Goal: Information Seeking & Learning: Check status

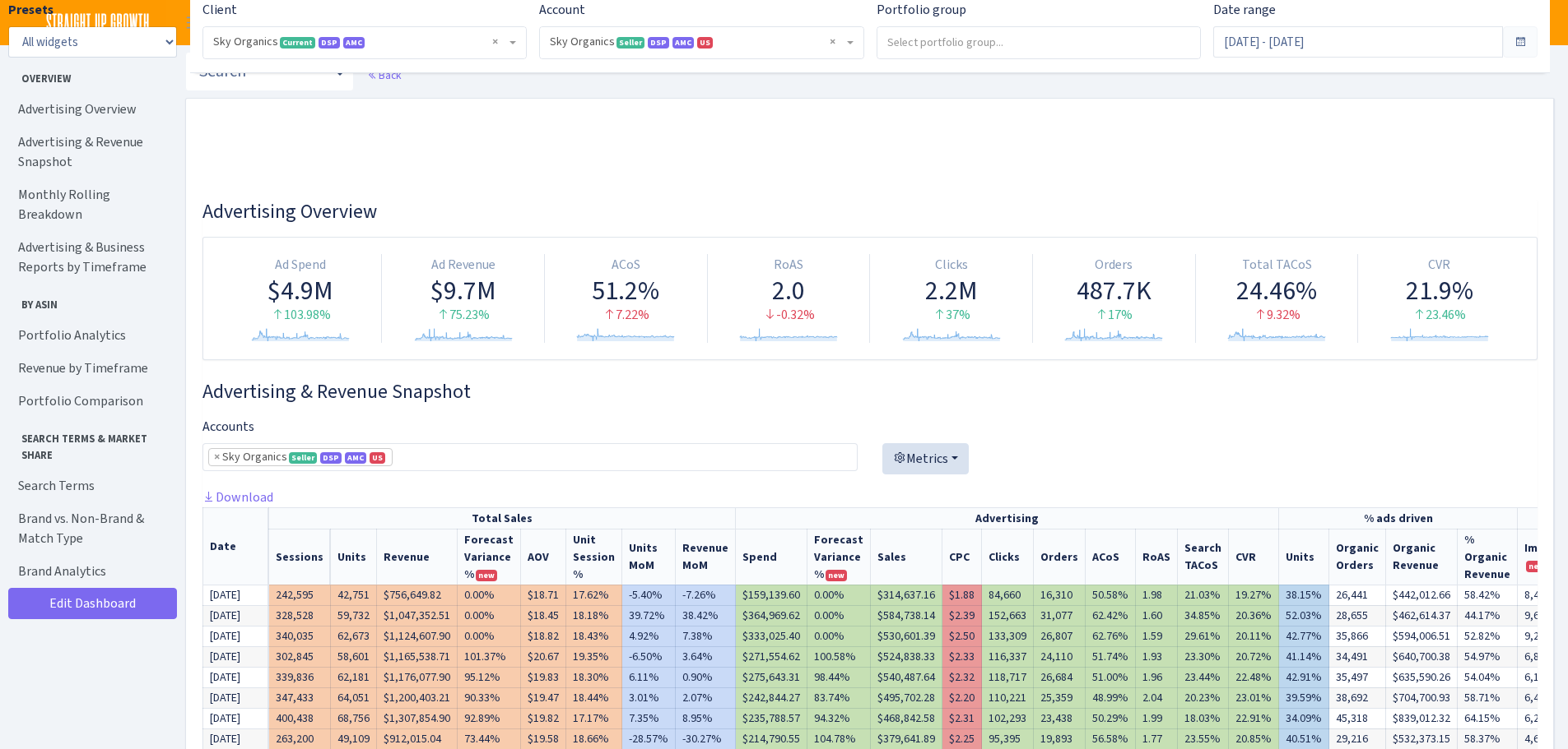
select select "[CREDIT_CARD_NUMBER]"
select select "month"
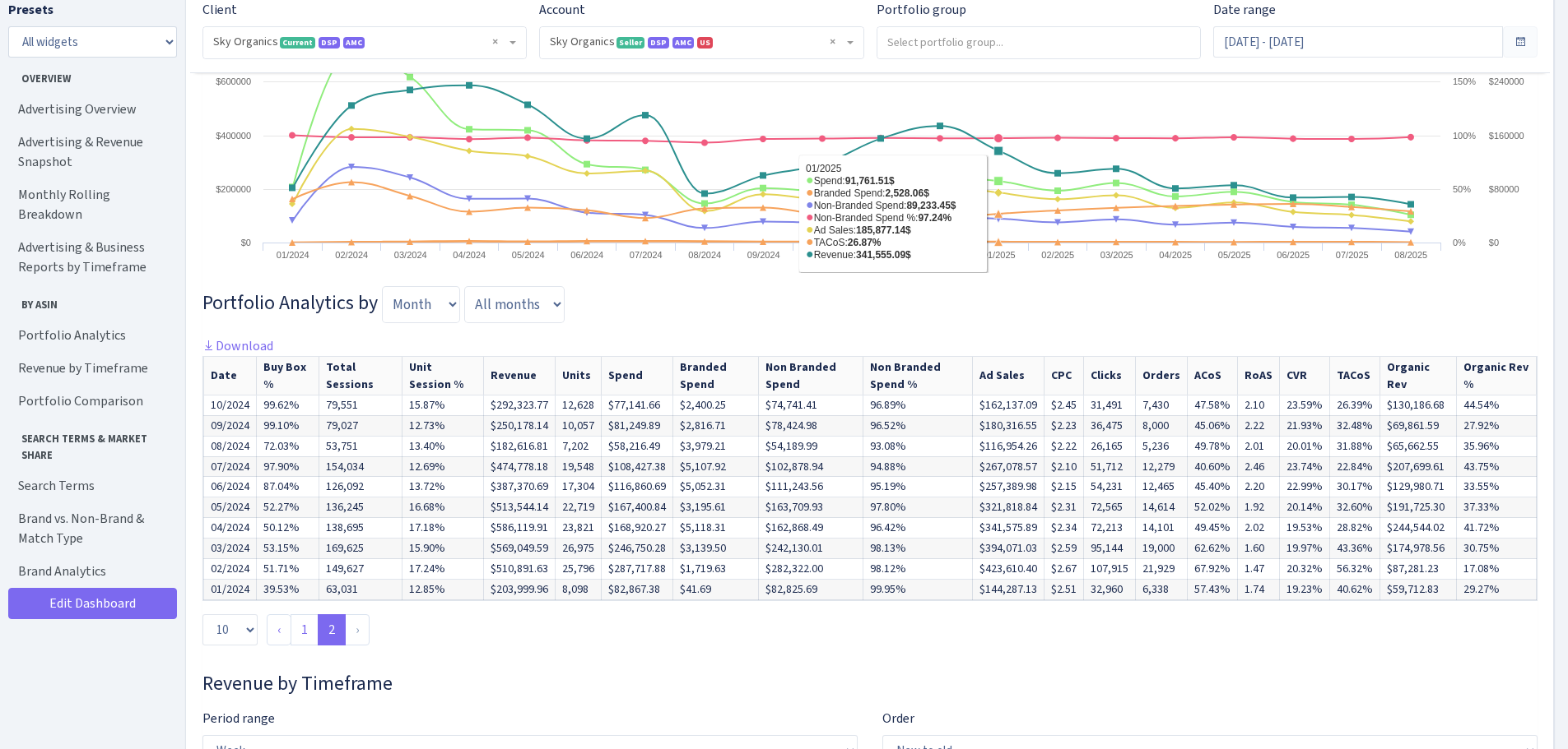
scroll to position [3709, 0]
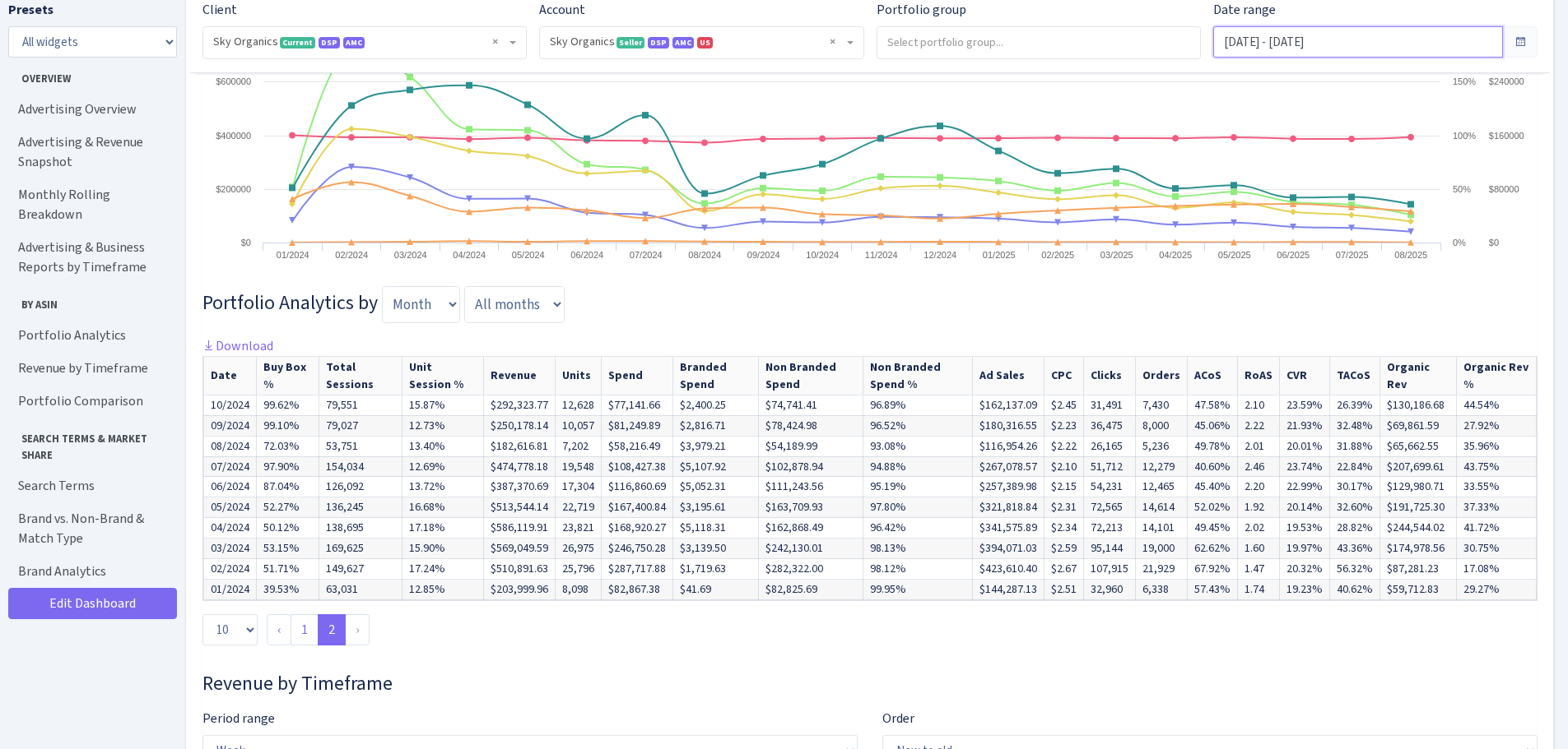
click at [1350, 41] on input "Jan 1, 2024 - Aug 31, 2025" at bounding box center [1357, 42] width 289 height 31
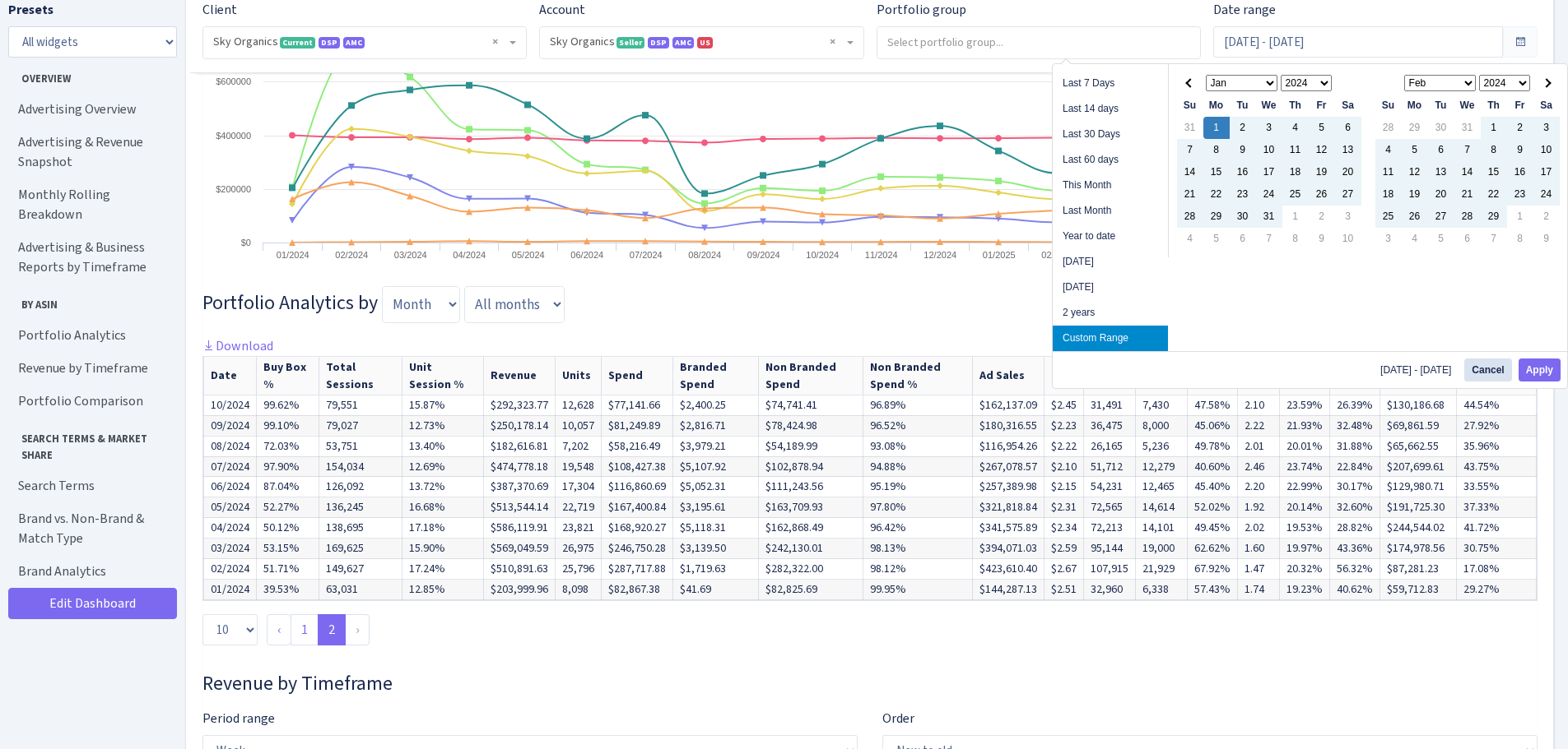
click at [925, 322] on h3 "Portfolio Analytics by Day Week Month Quarter All days Sunday Monday Tuesday We…" at bounding box center [870, 305] width 1334 height 36
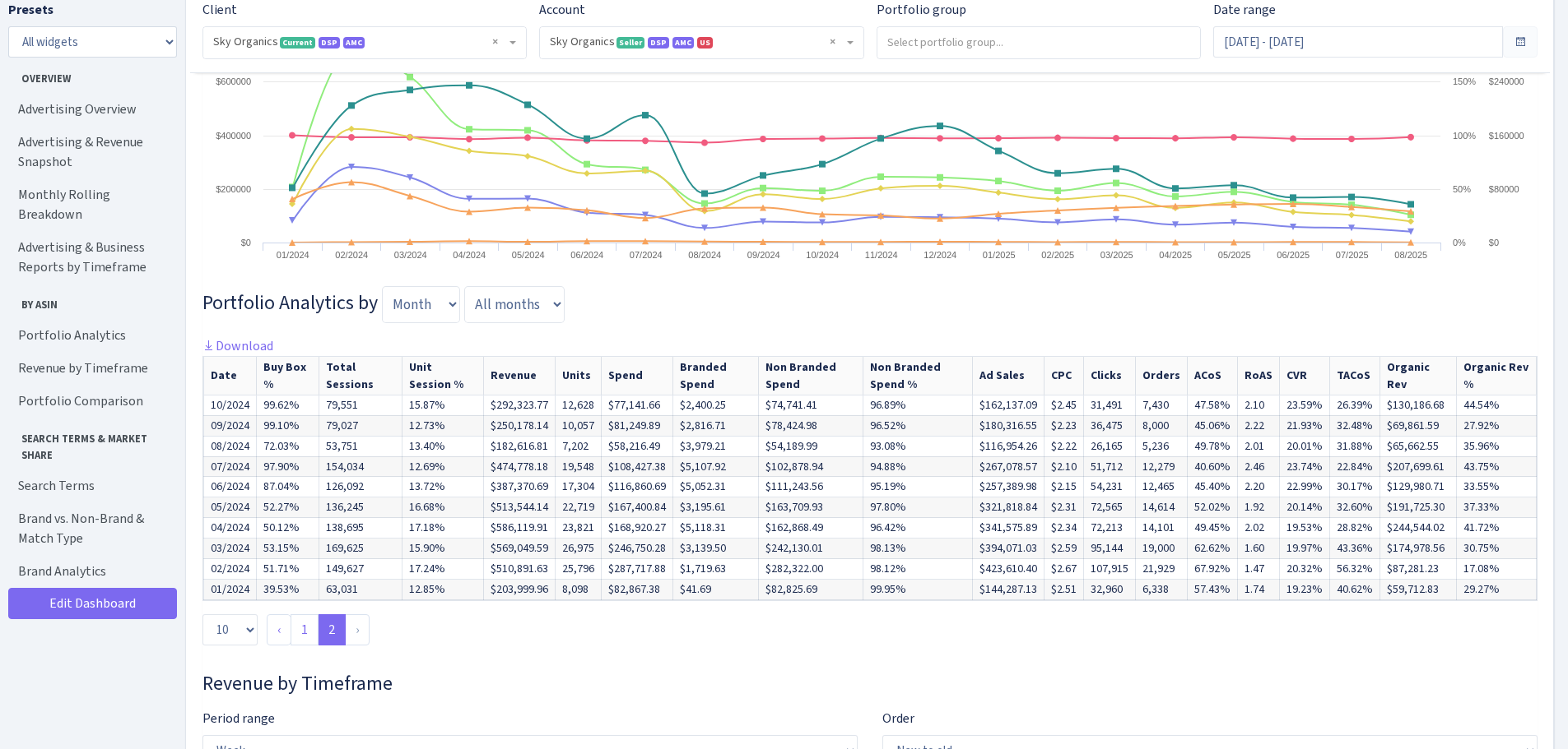
click at [310, 646] on link "1" at bounding box center [304, 630] width 28 height 31
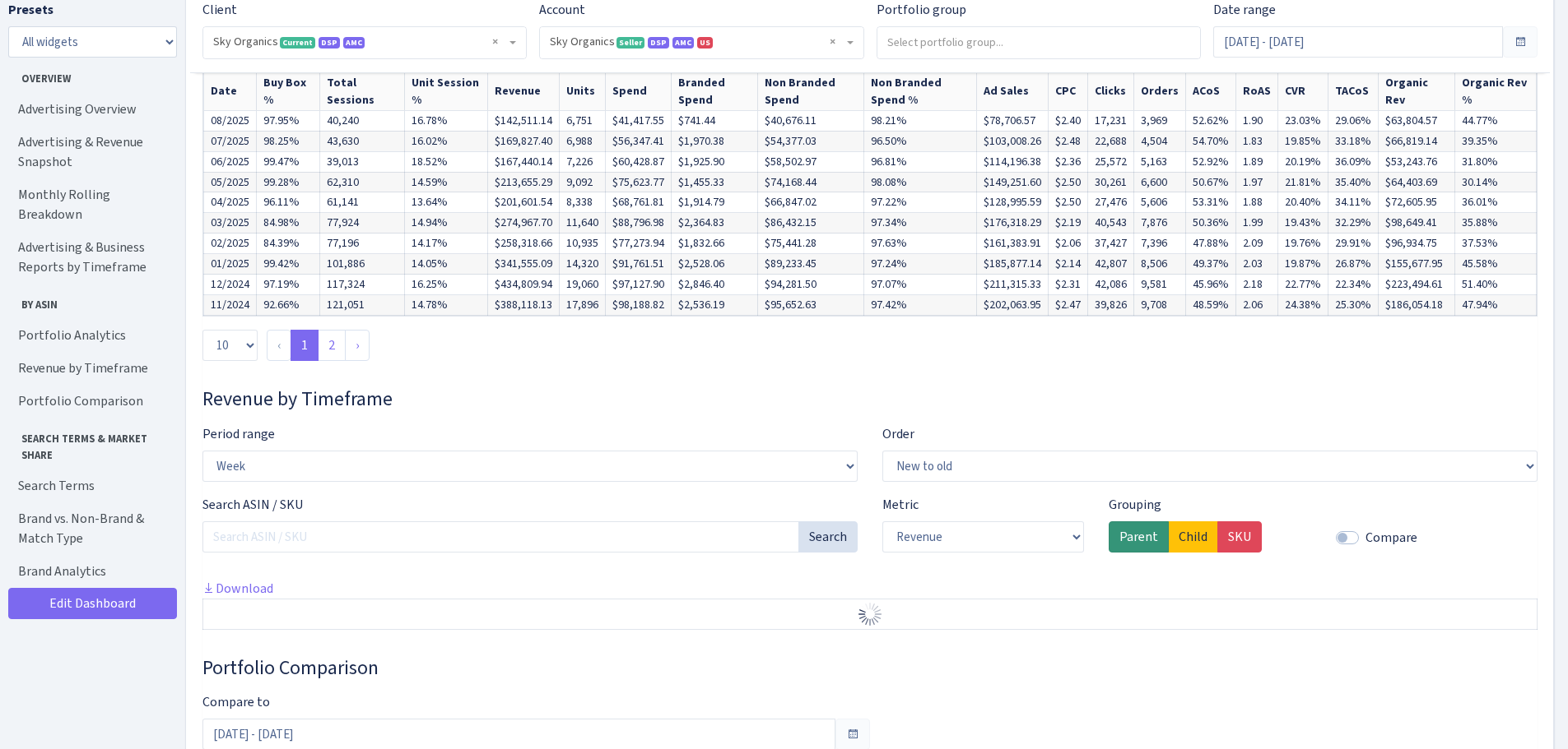
click at [690, 404] on h3 "Revenue by Timeframe" at bounding box center [870, 400] width 1334 height 24
click at [1315, 43] on input "Jan 1, 2024 - Aug 31, 2025" at bounding box center [1357, 42] width 289 height 31
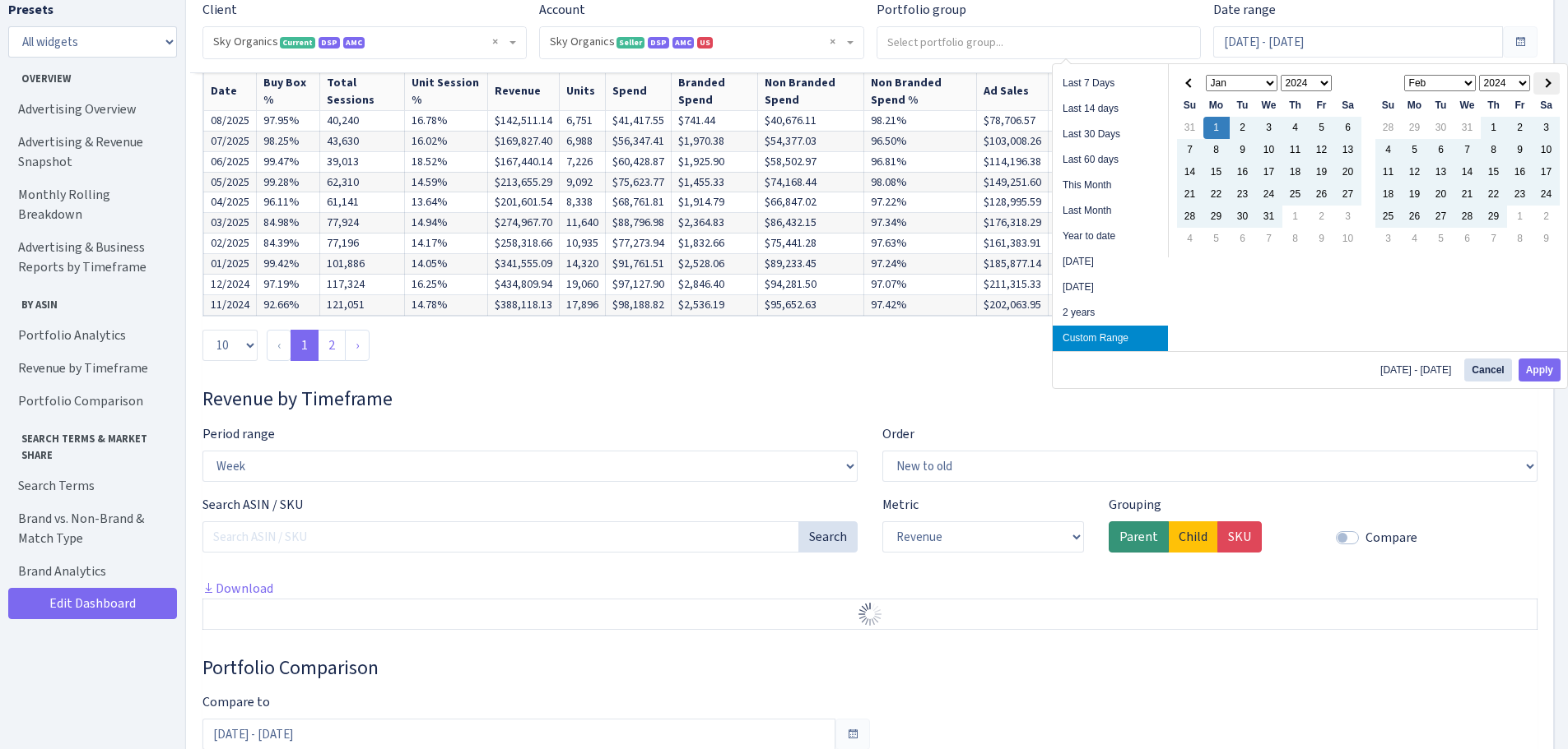
click at [1541, 79] on th at bounding box center [1546, 83] width 26 height 22
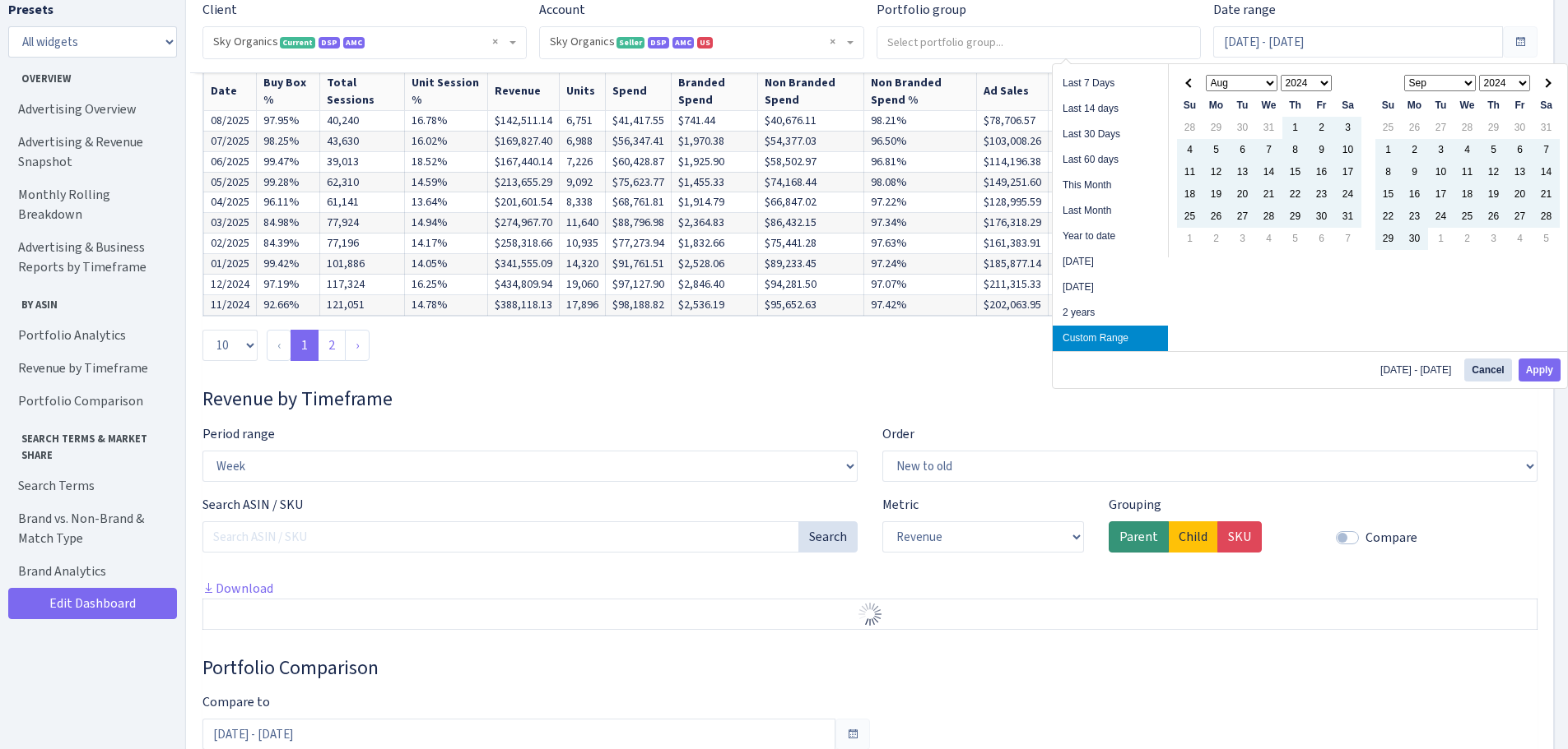
click at [1541, 79] on th at bounding box center [1546, 83] width 26 height 22
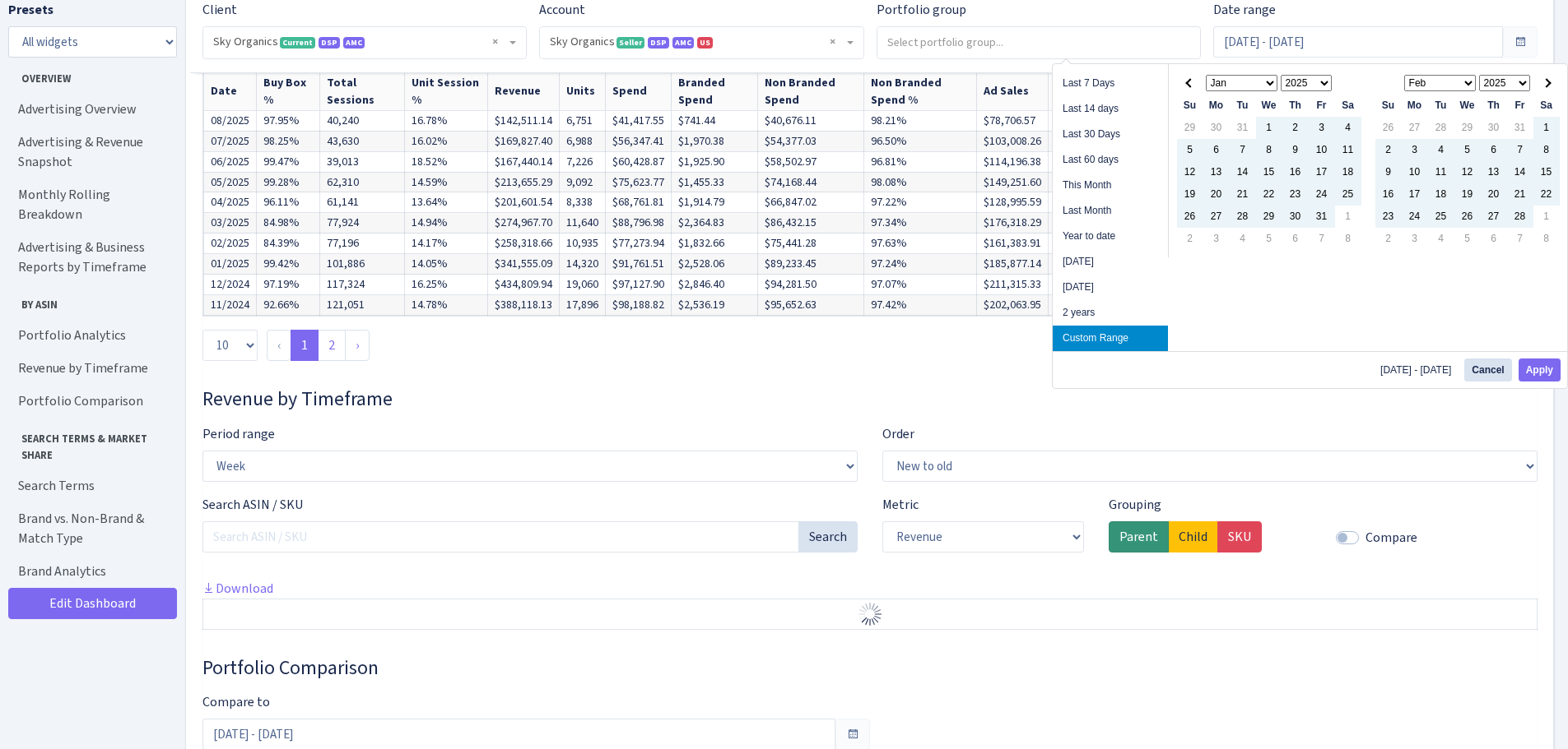
click at [1541, 79] on th at bounding box center [1546, 83] width 26 height 22
click at [1186, 80] on th at bounding box center [1189, 83] width 26 height 22
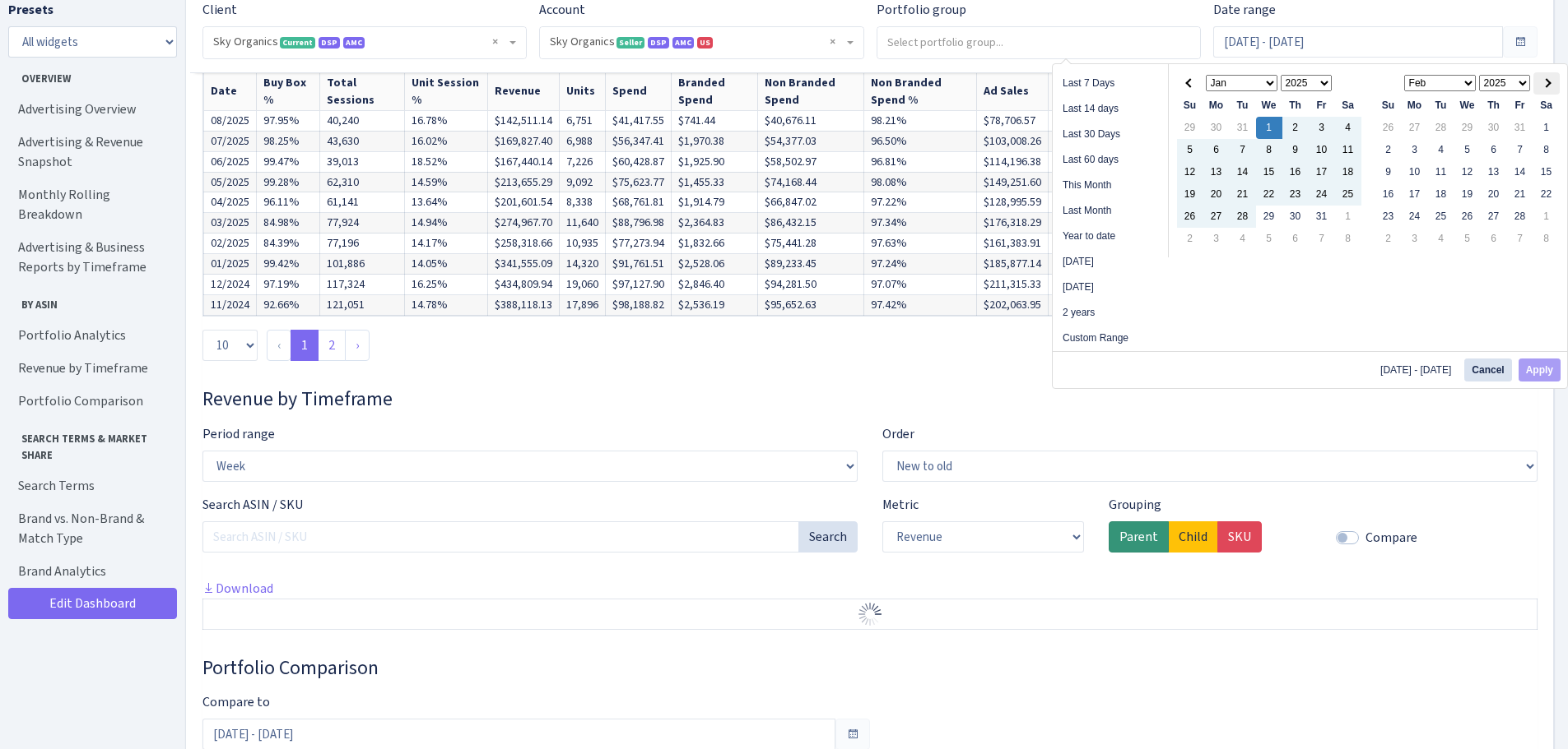
click at [1546, 80] on span at bounding box center [1546, 83] width 9 height 9
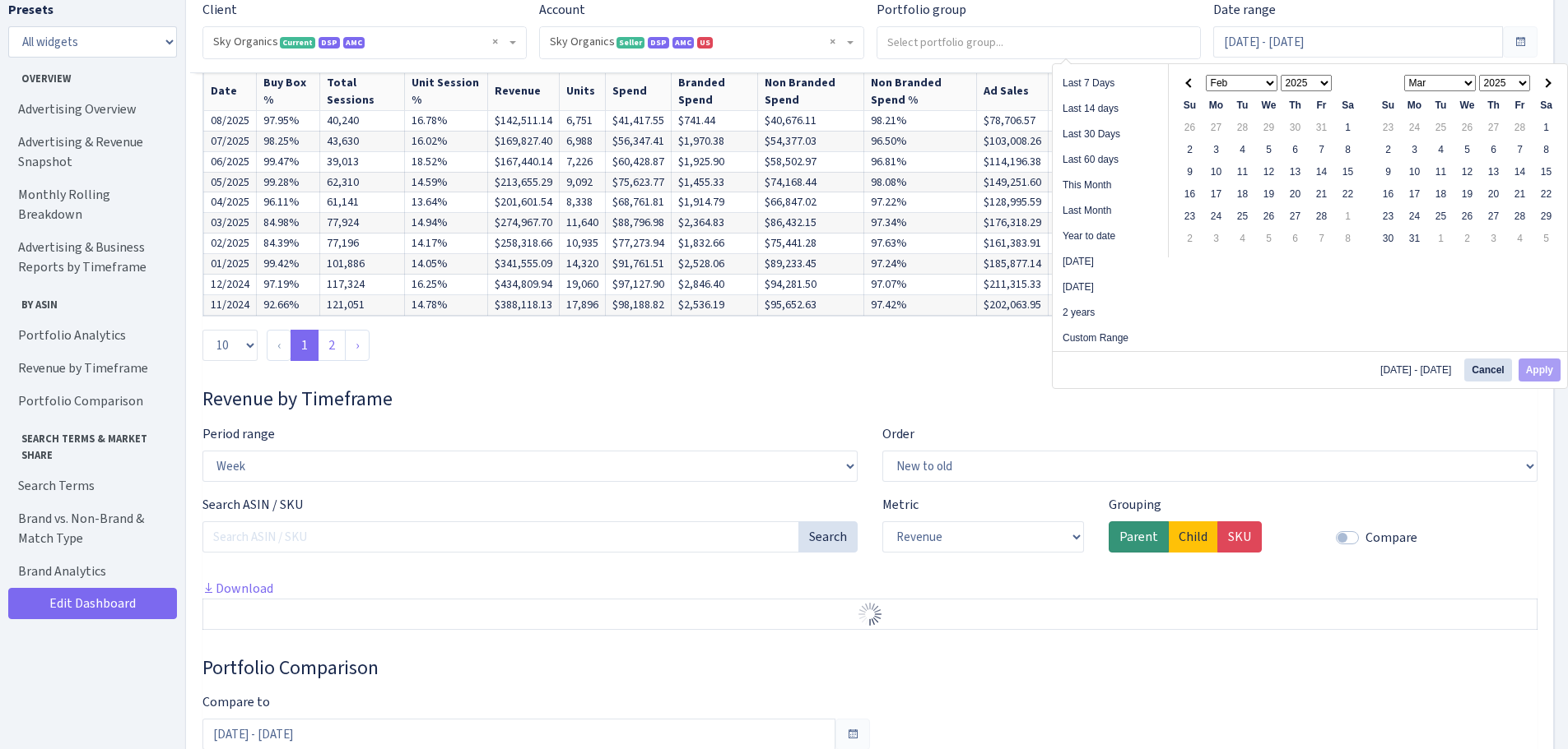
click at [1546, 80] on span at bounding box center [1546, 83] width 9 height 9
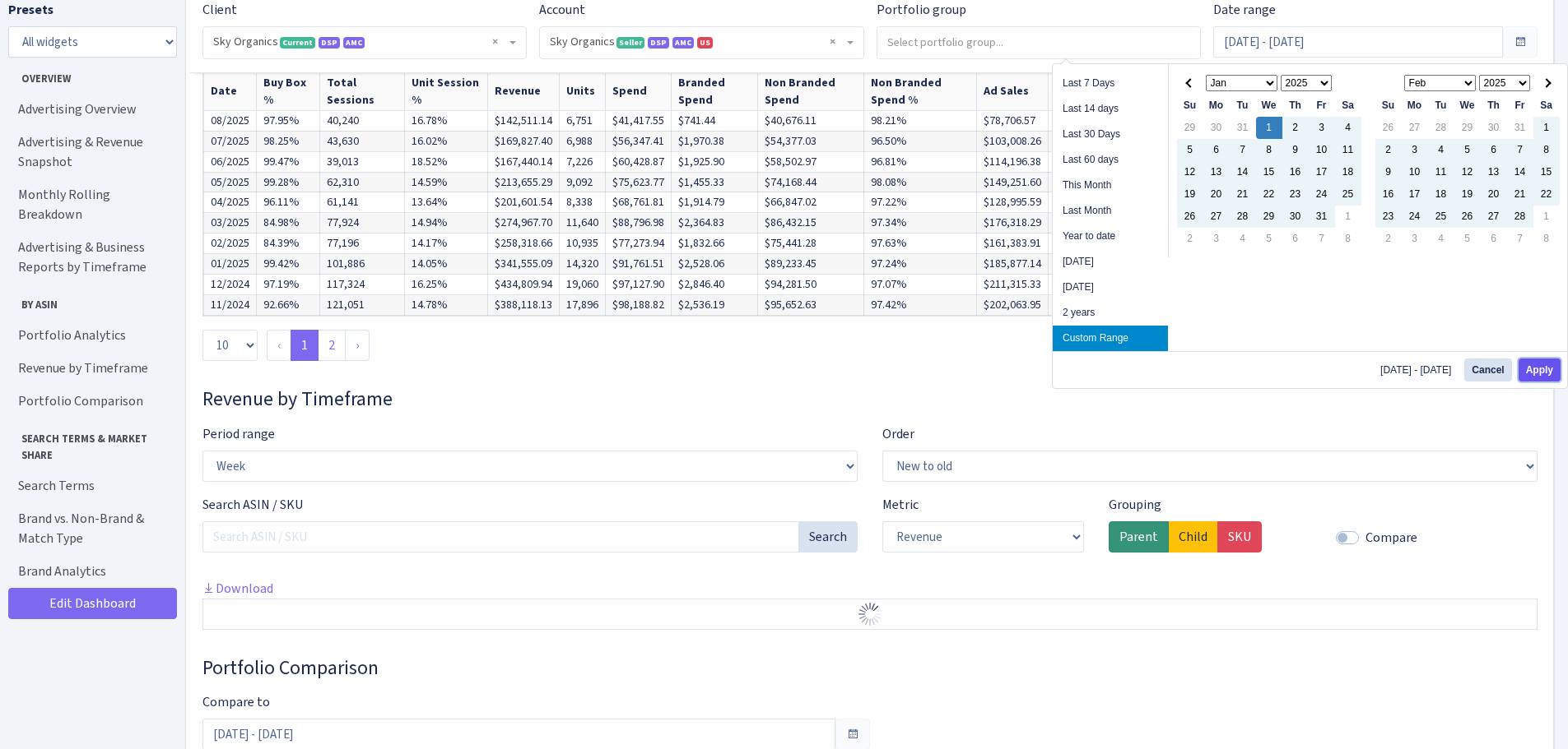
click at [1535, 374] on button "Apply" at bounding box center [1540, 369] width 42 height 23
type input "Jan 1, 2025 - Sep 30, 2025"
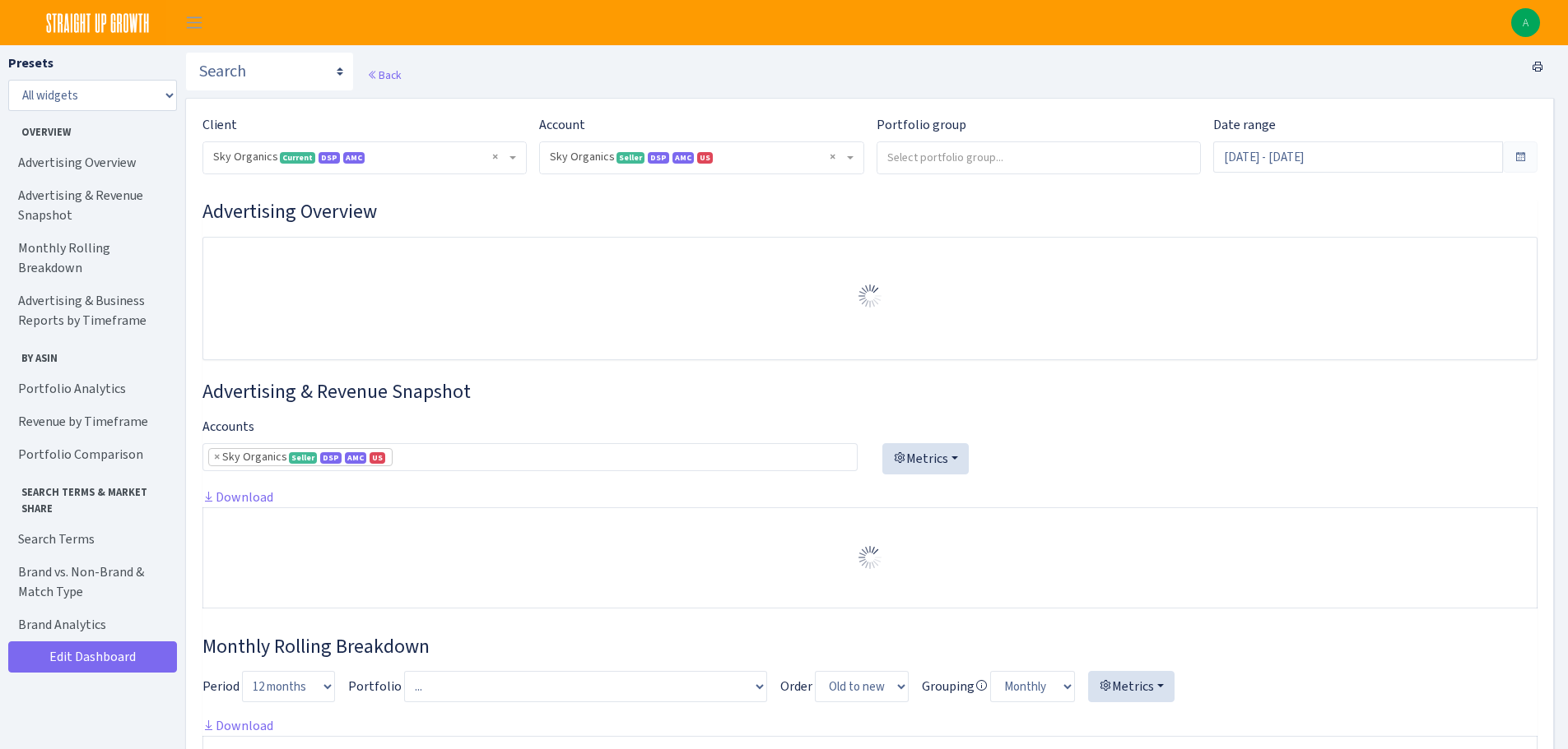
select select "[CREDIT_CARD_NUMBER]"
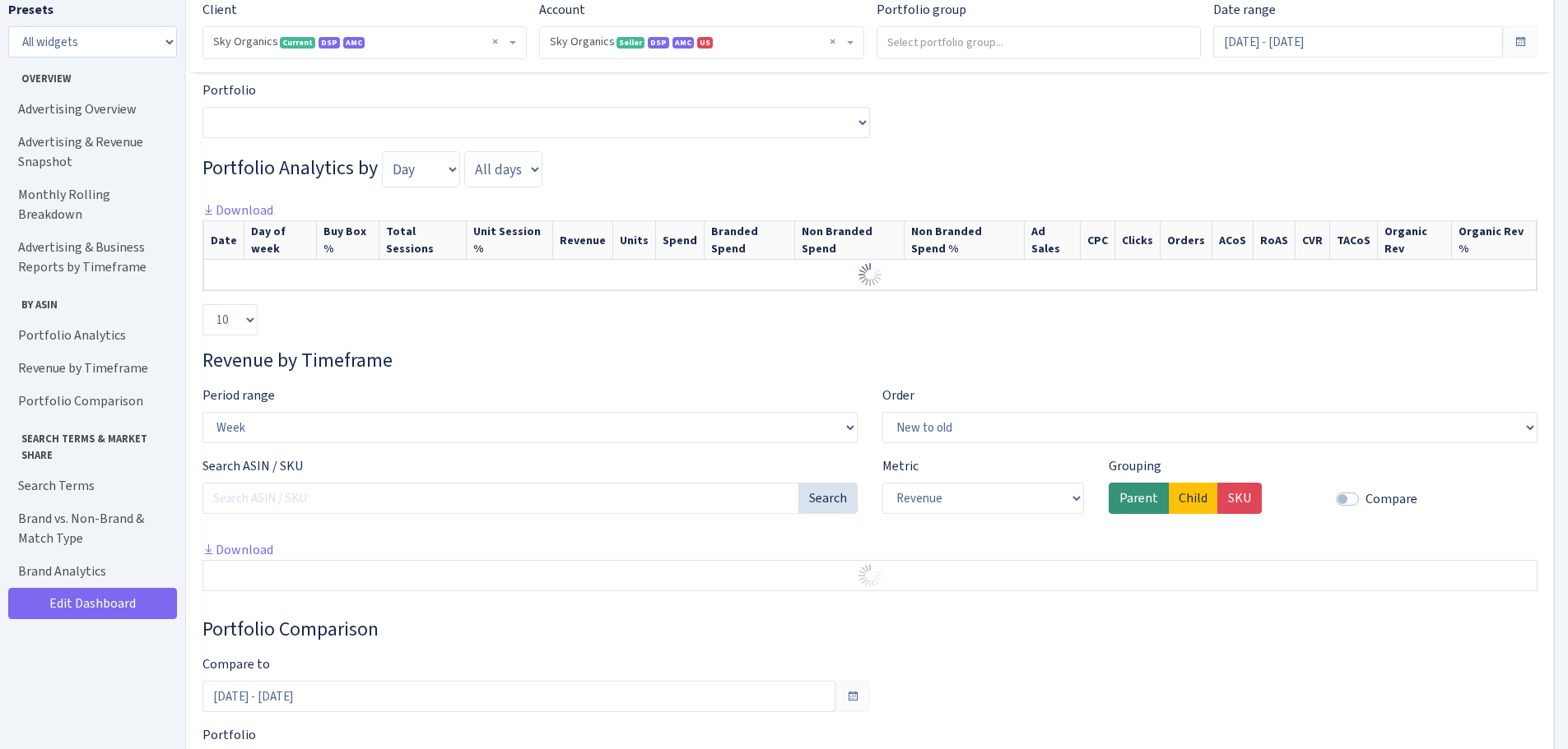
scroll to position [1961, 0]
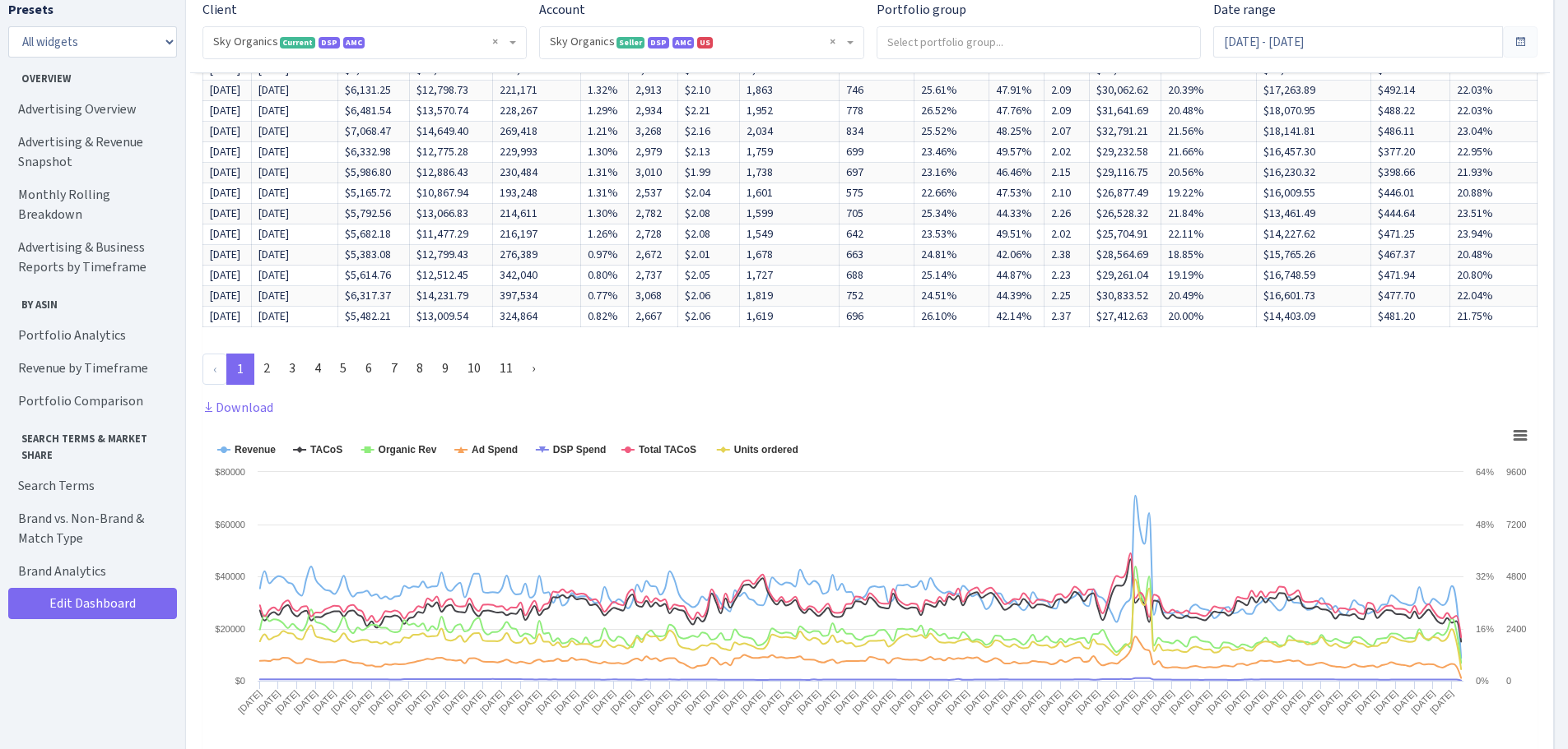
click at [1192, 385] on ul "‹ 1 2 3 4 5 6 7 8 9 10 11 ›" at bounding box center [870, 369] width 1334 height 31
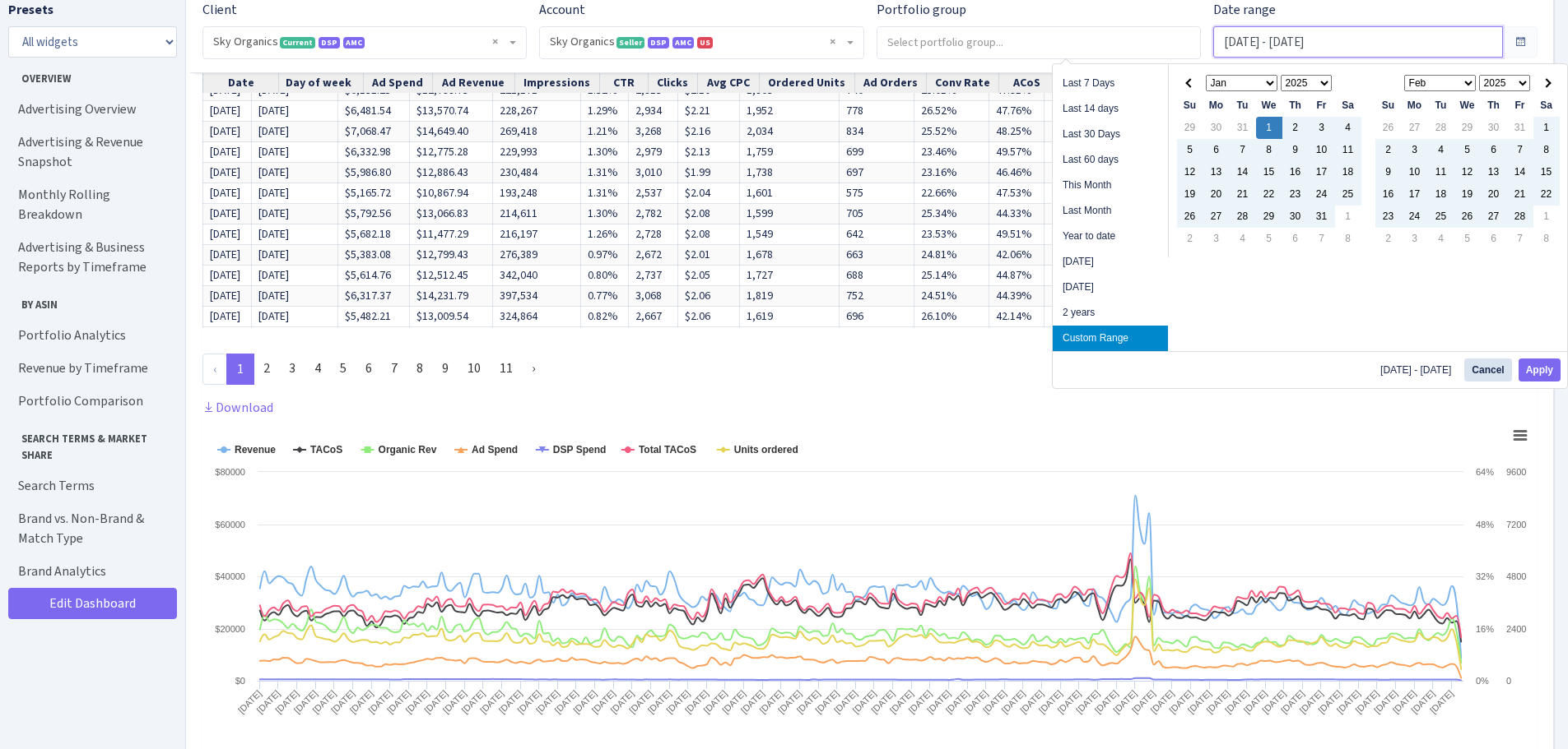
click at [1312, 40] on input "Jan 1, 2025 - Sep 30, 2025" at bounding box center [1357, 42] width 289 height 31
click at [1551, 87] on th at bounding box center [1546, 83] width 26 height 22
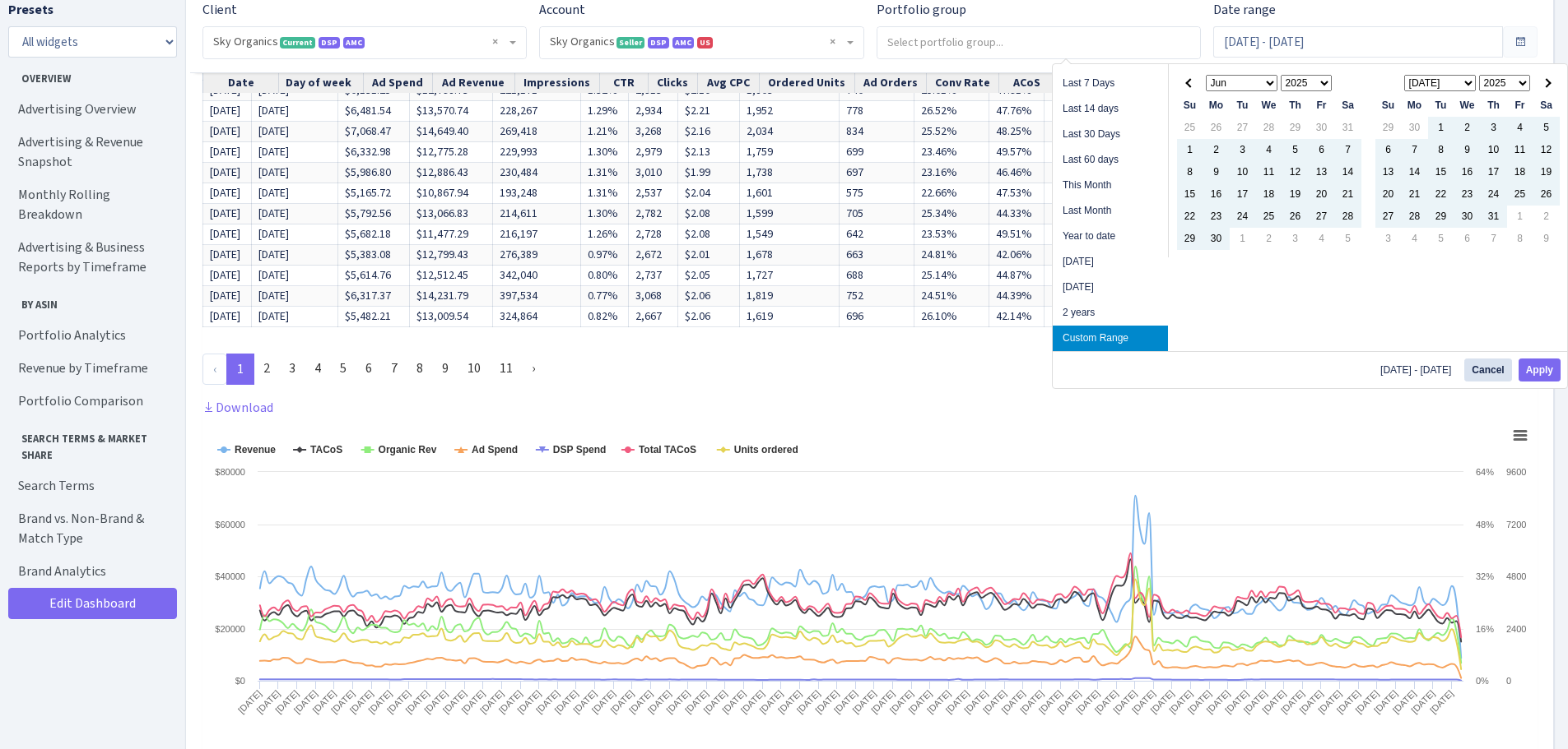
click at [1551, 87] on th at bounding box center [1546, 83] width 26 height 22
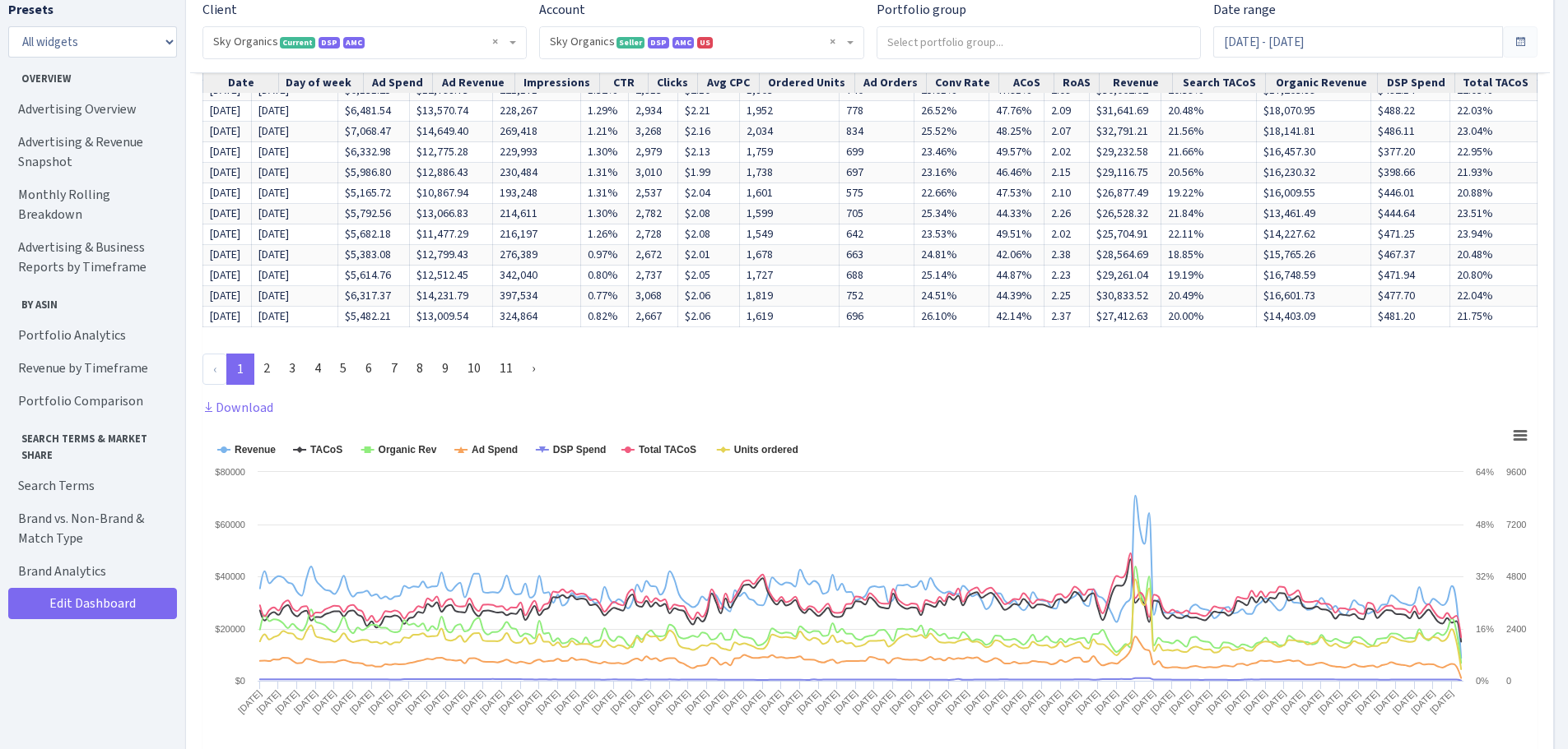
click at [992, 385] on ul "‹ 1 2 3 4 5 6 7 8 9 10 11 ›" at bounding box center [870, 369] width 1334 height 31
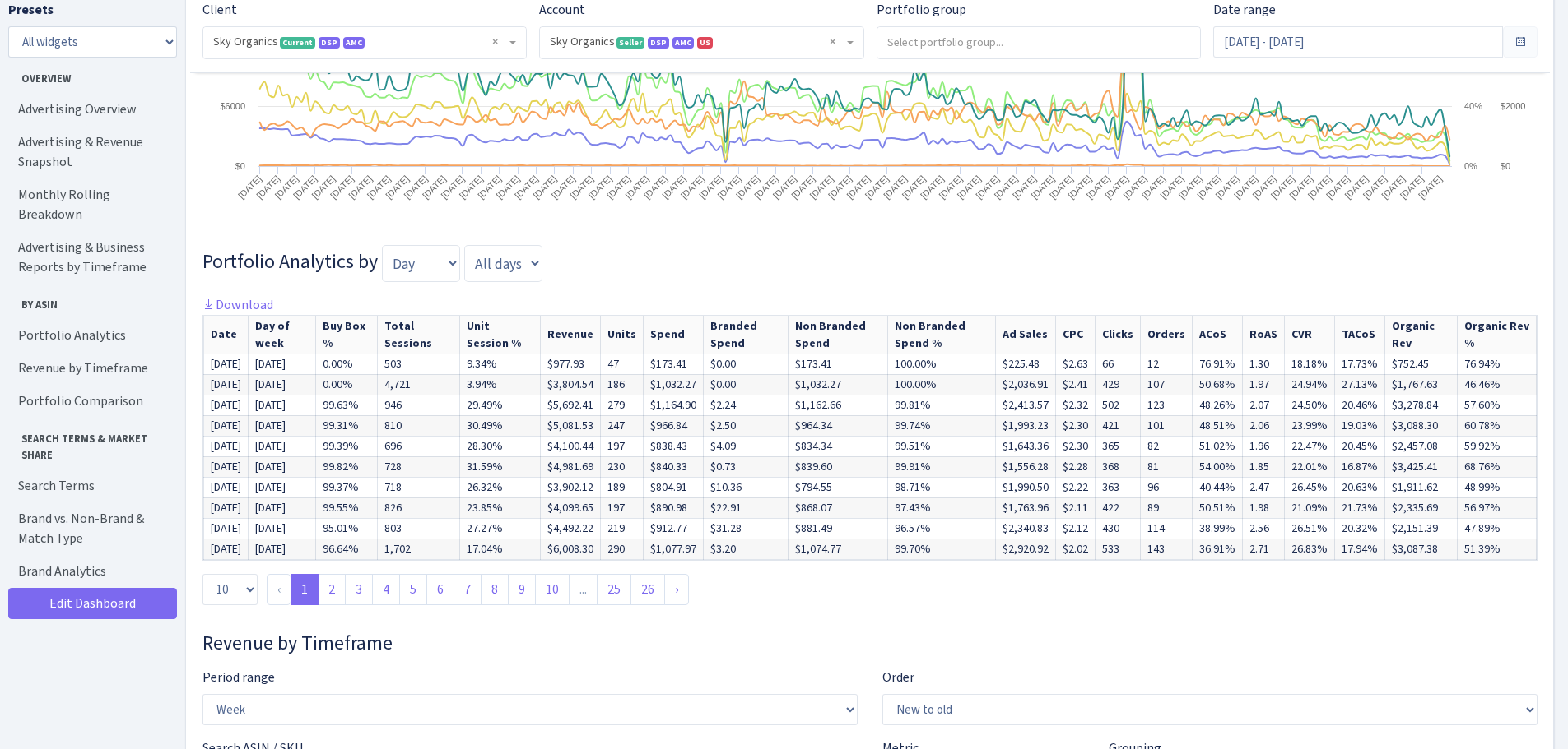
scroll to position [3493, 0]
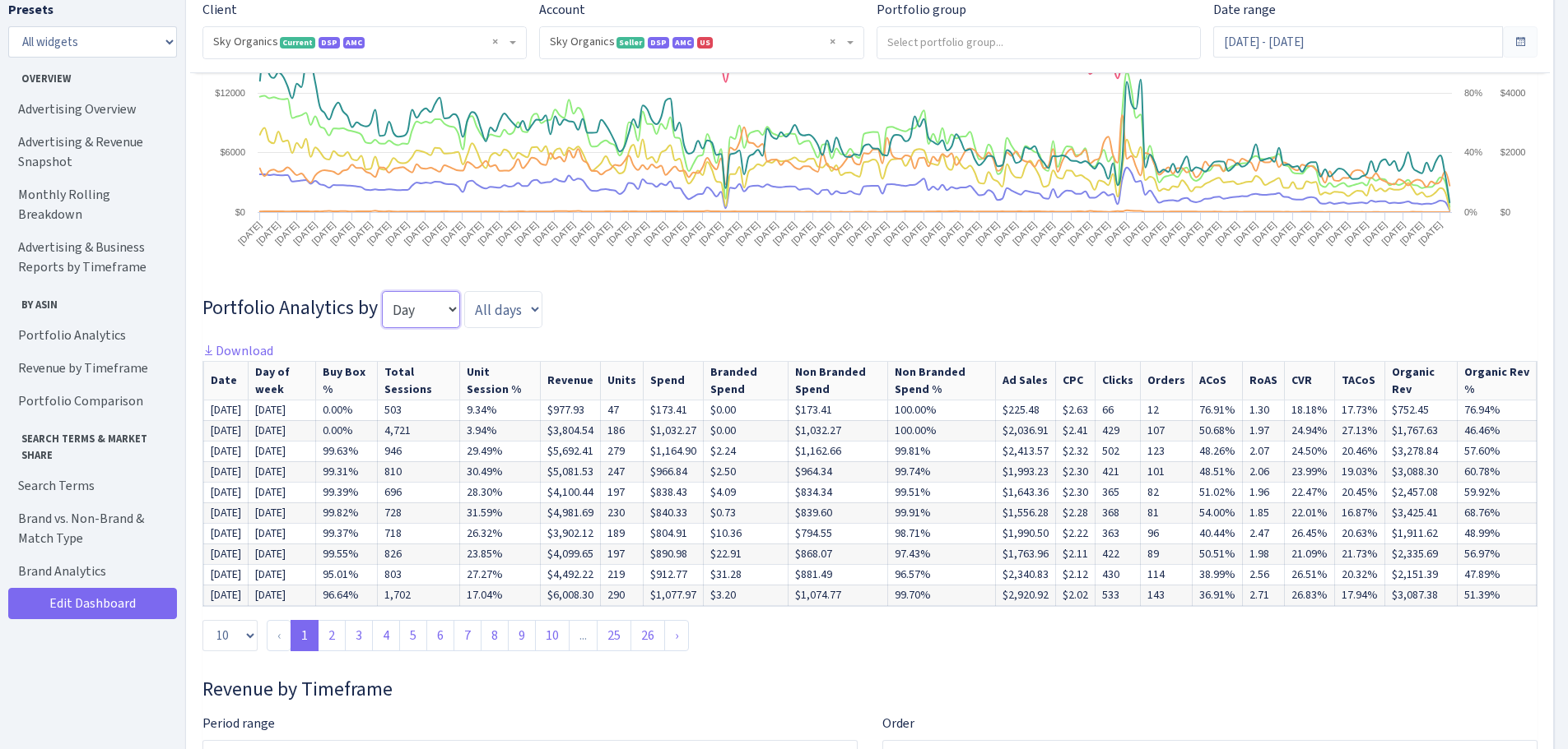
click at [409, 328] on select "Day Week Month Quarter" at bounding box center [421, 309] width 78 height 36
select select "month"
click at [382, 321] on select "Day Week Month Quarter" at bounding box center [421, 309] width 78 height 36
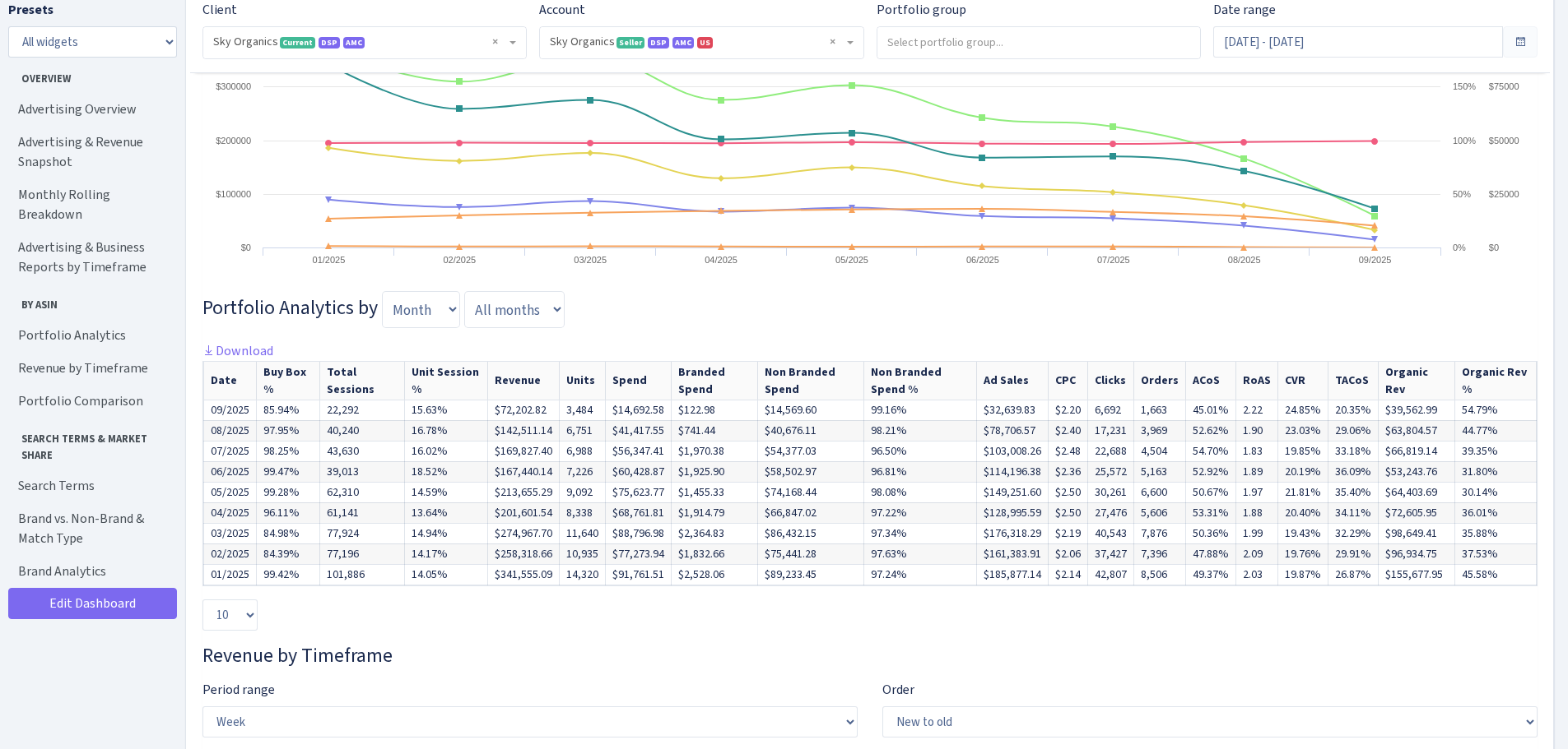
click at [748, 328] on h3 "Portfolio Analytics by Day Week Month Quarter All days Sunday Monday Tuesday We…" at bounding box center [870, 309] width 1334 height 36
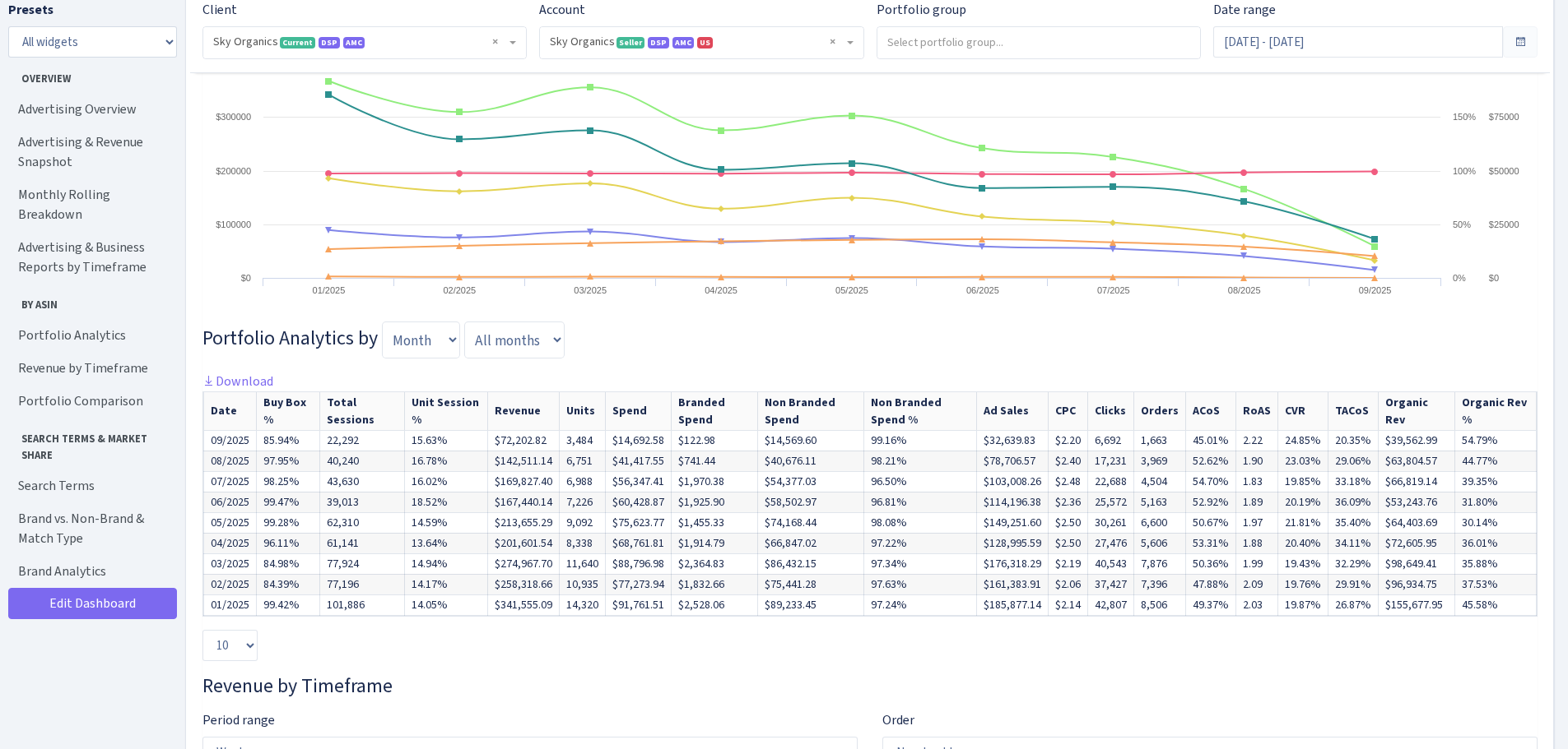
scroll to position [3509, 0]
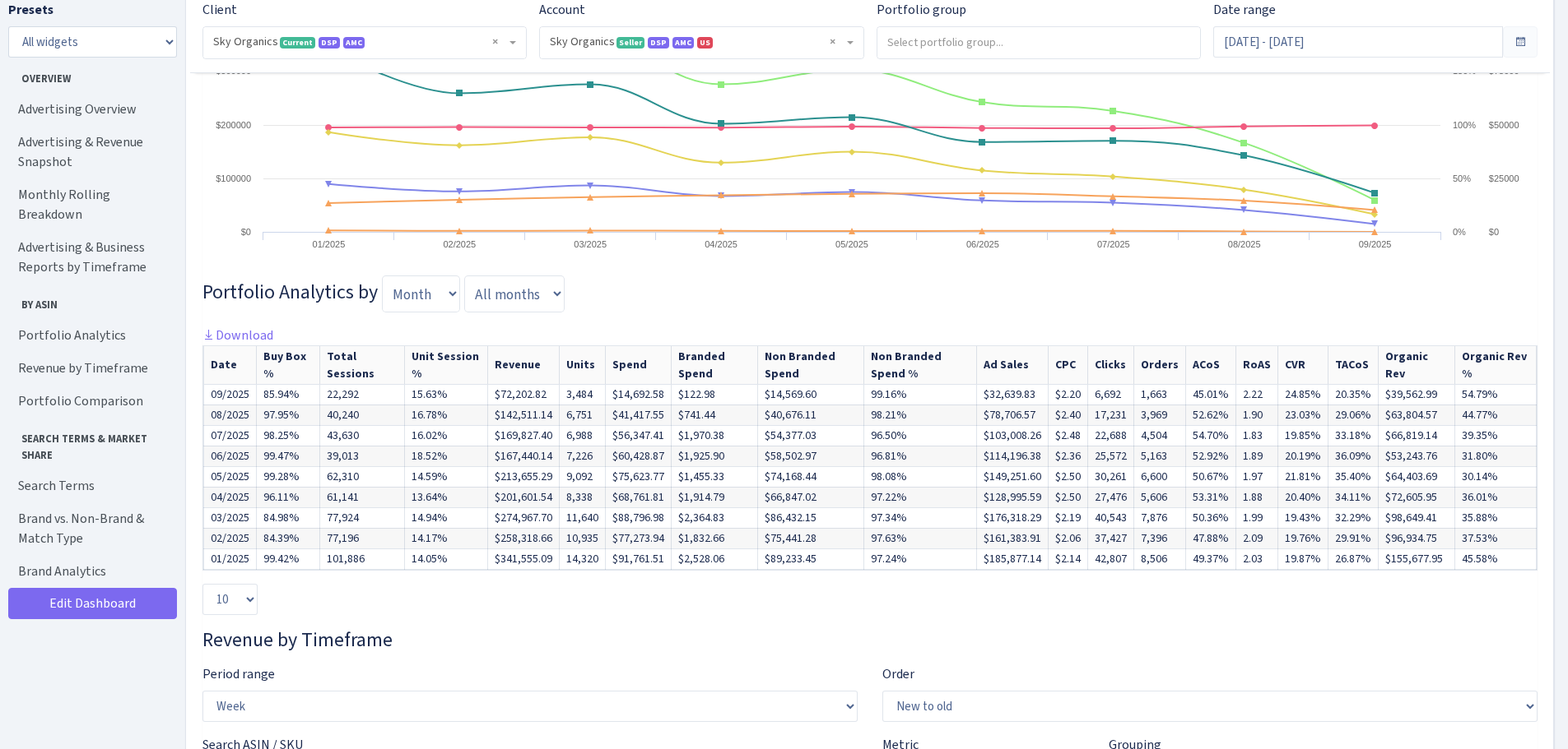
click at [672, 312] on h3 "Portfolio Analytics by Day Week Month Quarter All days Sunday Monday Tuesday We…" at bounding box center [870, 294] width 1334 height 36
click at [1299, 46] on input "[DATE] - [DATE]" at bounding box center [1357, 42] width 289 height 31
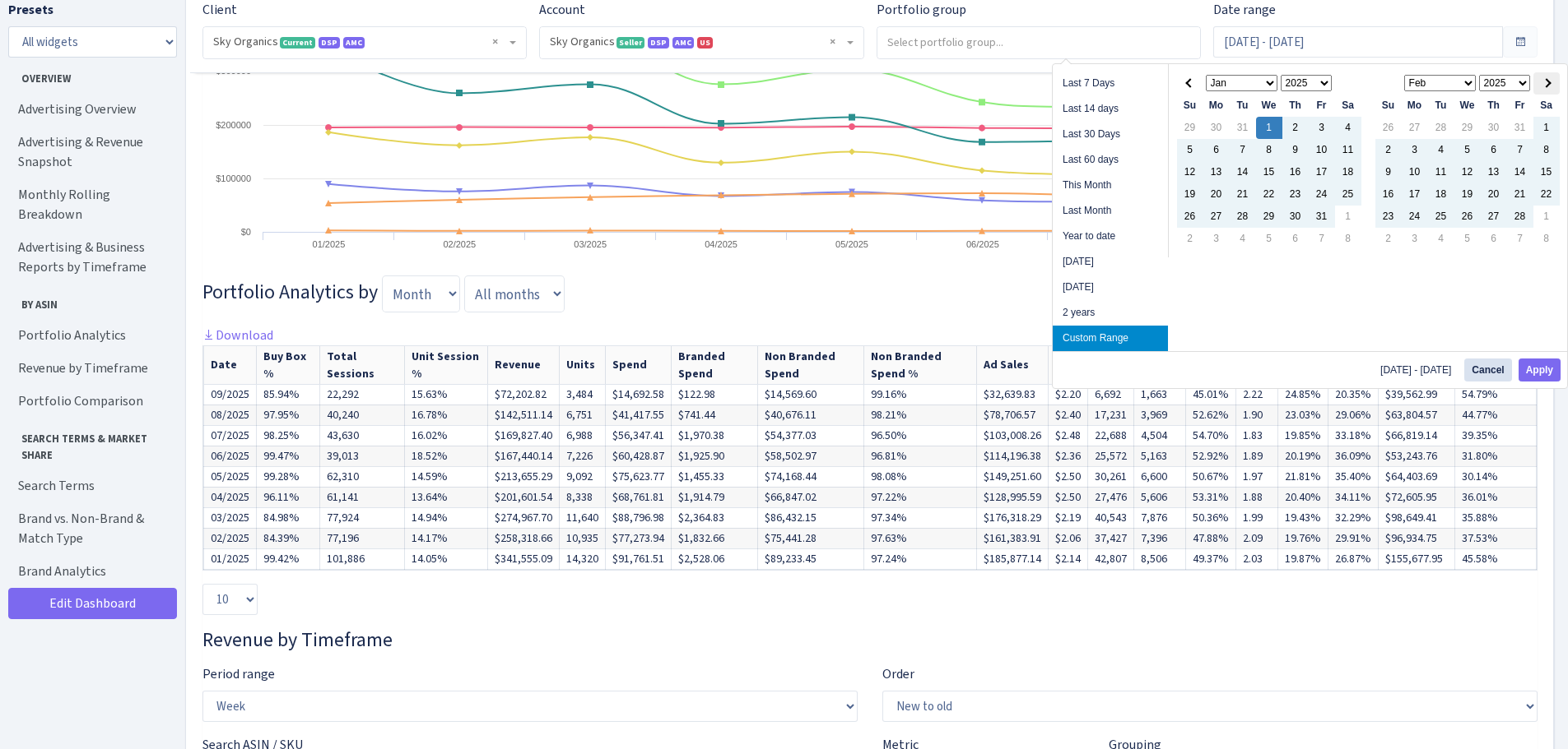
click at [1547, 88] on th at bounding box center [1546, 83] width 26 height 22
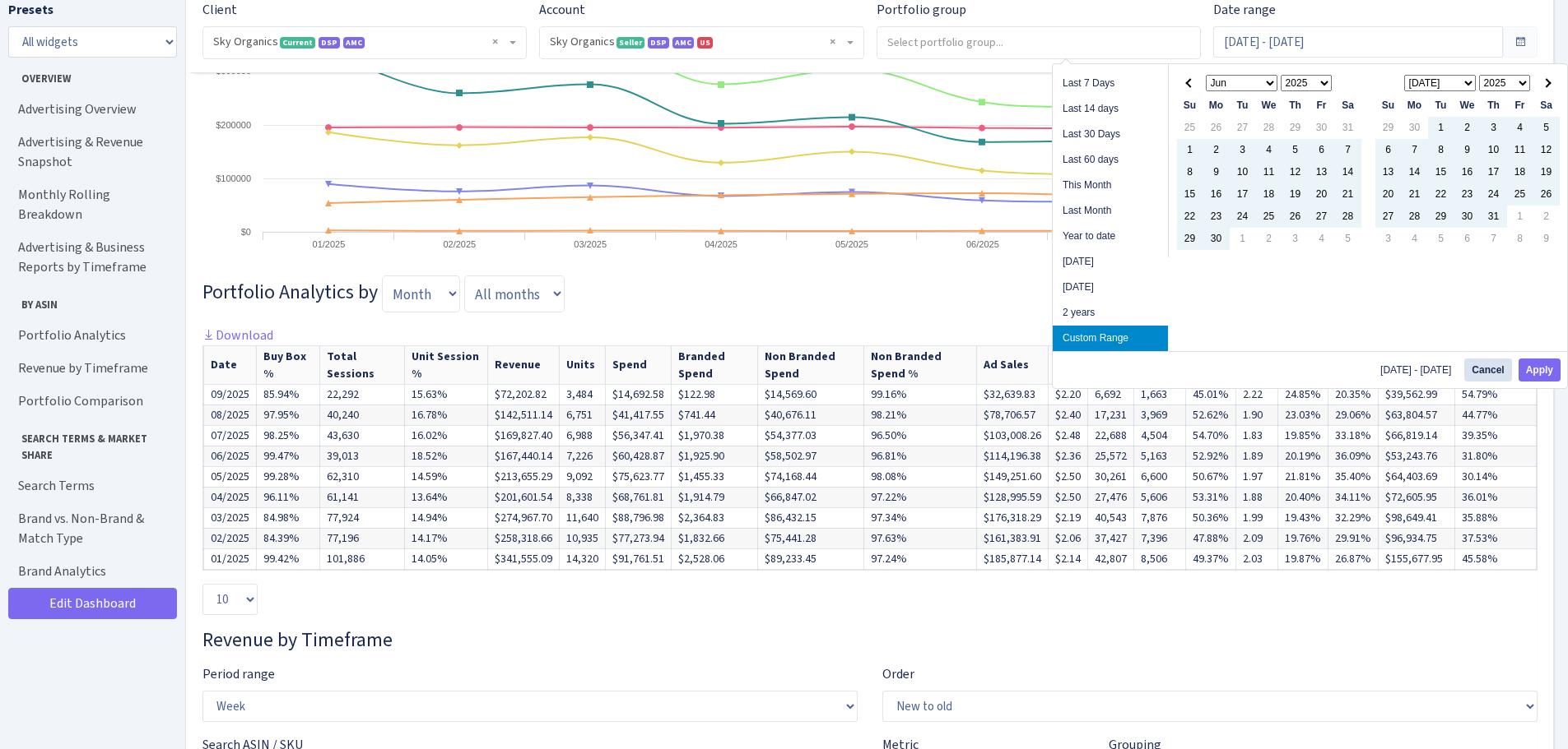
click at [1547, 88] on th at bounding box center [1546, 83] width 26 height 22
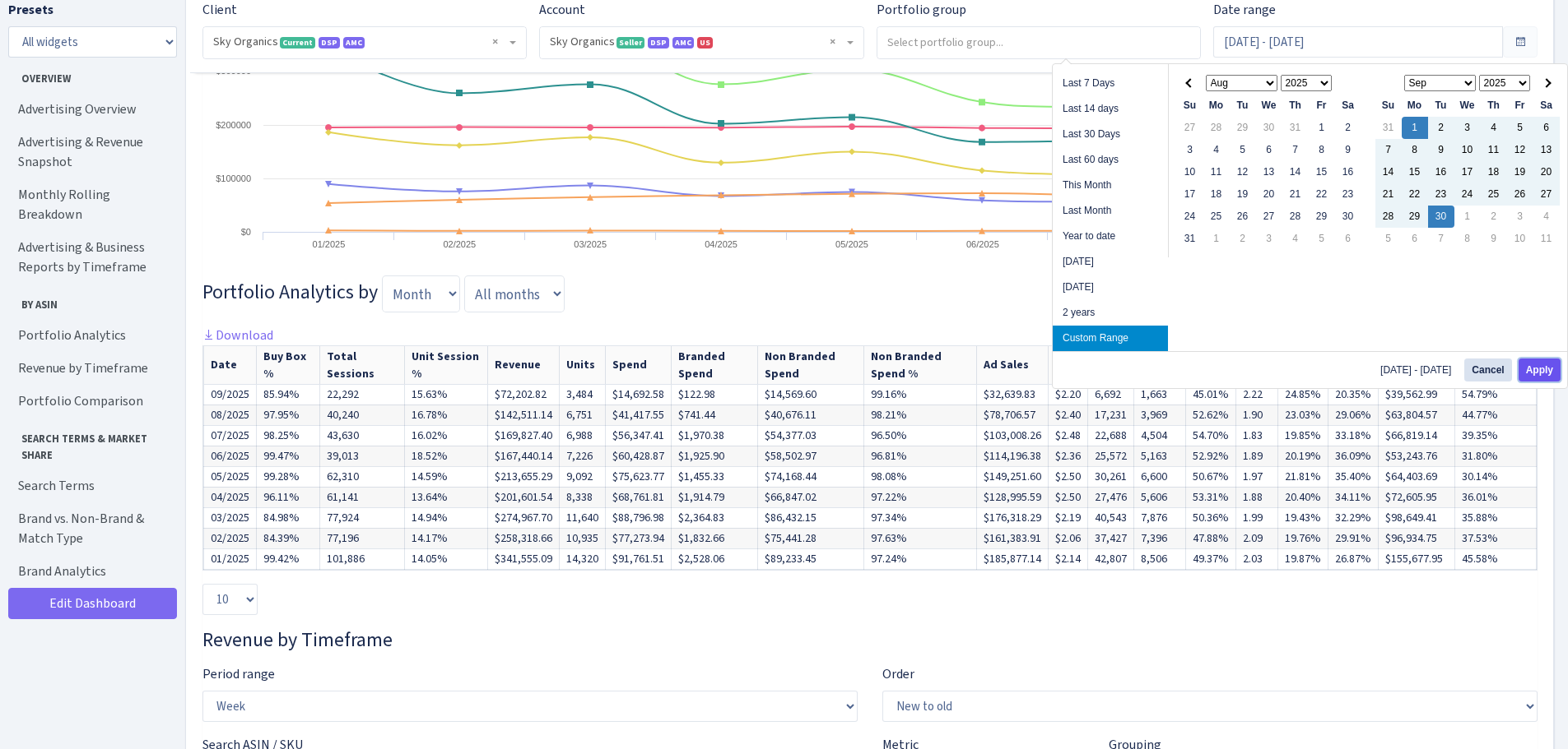
click at [1534, 371] on button "Apply" at bounding box center [1540, 369] width 42 height 23
type input "Sep 1, 2025 - Sep 30, 2025"
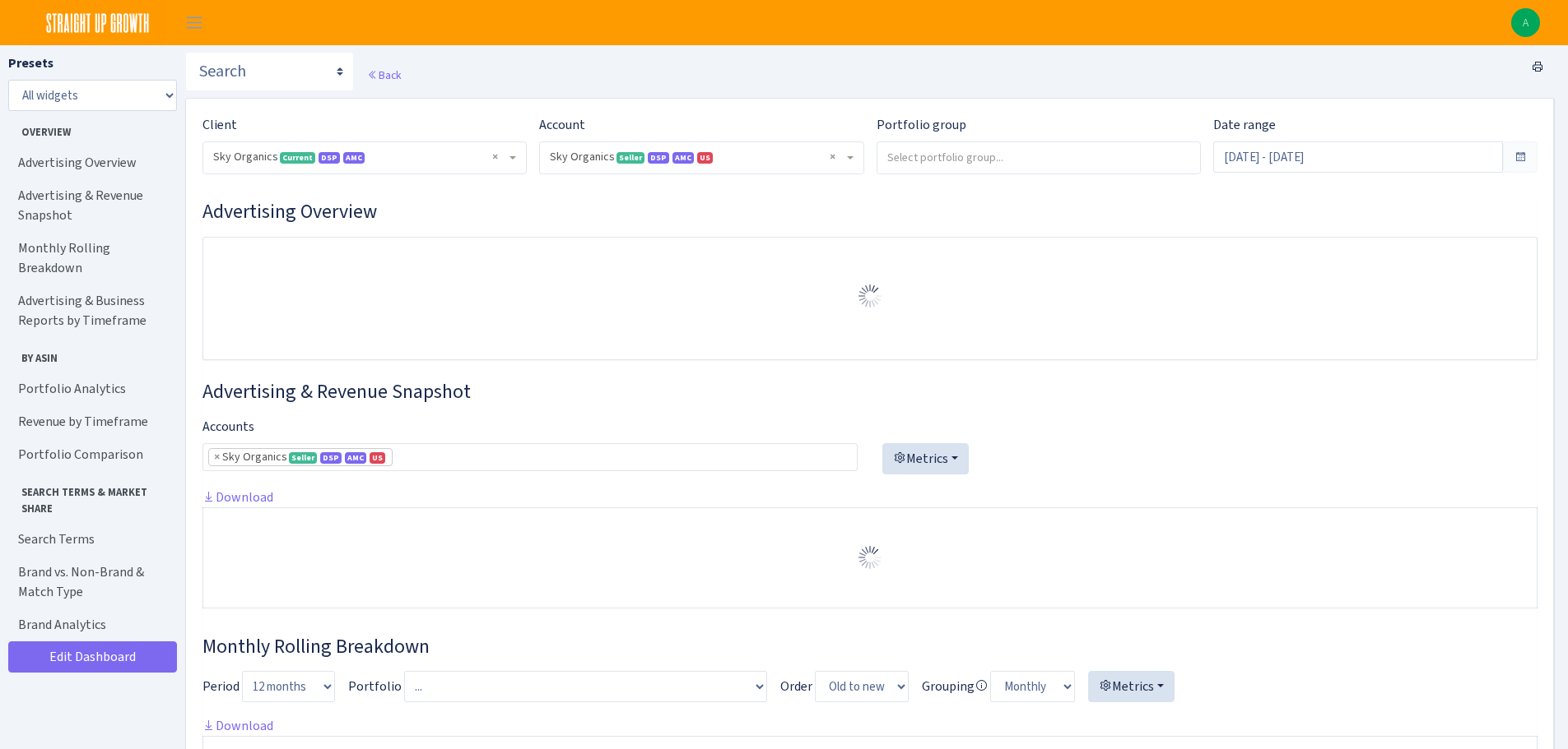
select select "[CREDIT_CARD_NUMBER]"
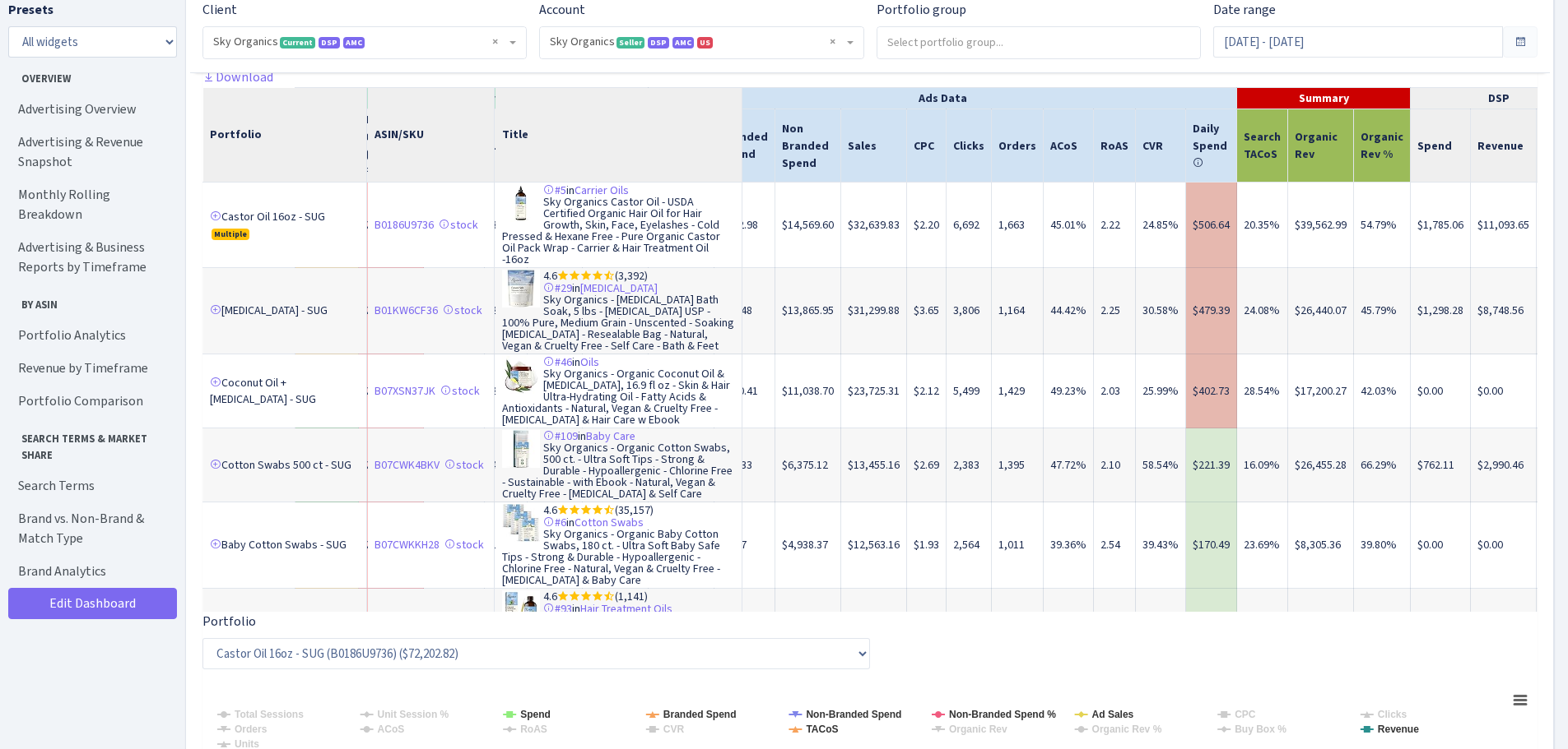
scroll to position [0, 473]
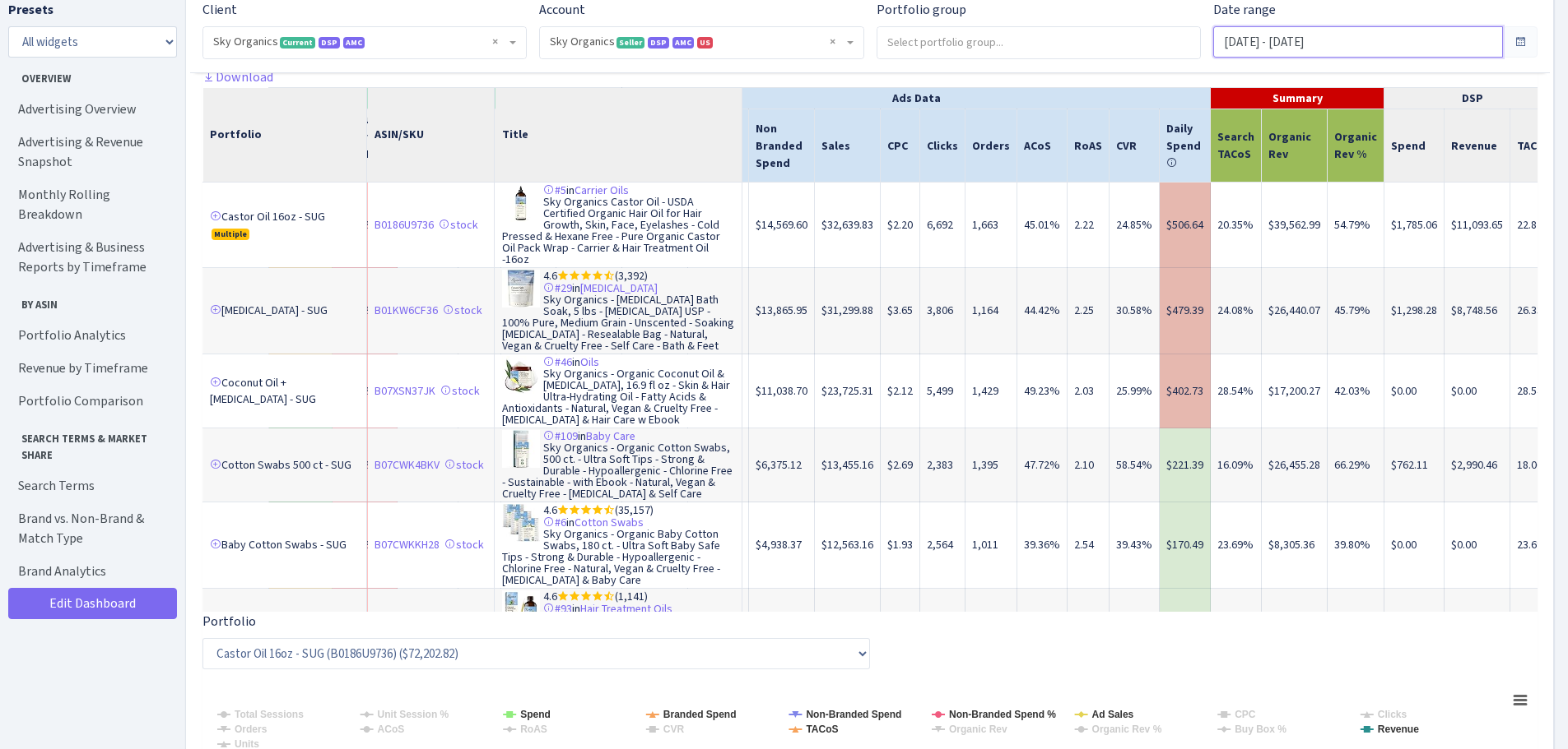
click at [1310, 38] on input "Sep 1, 2025 - Sep 30, 2025" at bounding box center [1357, 42] width 289 height 31
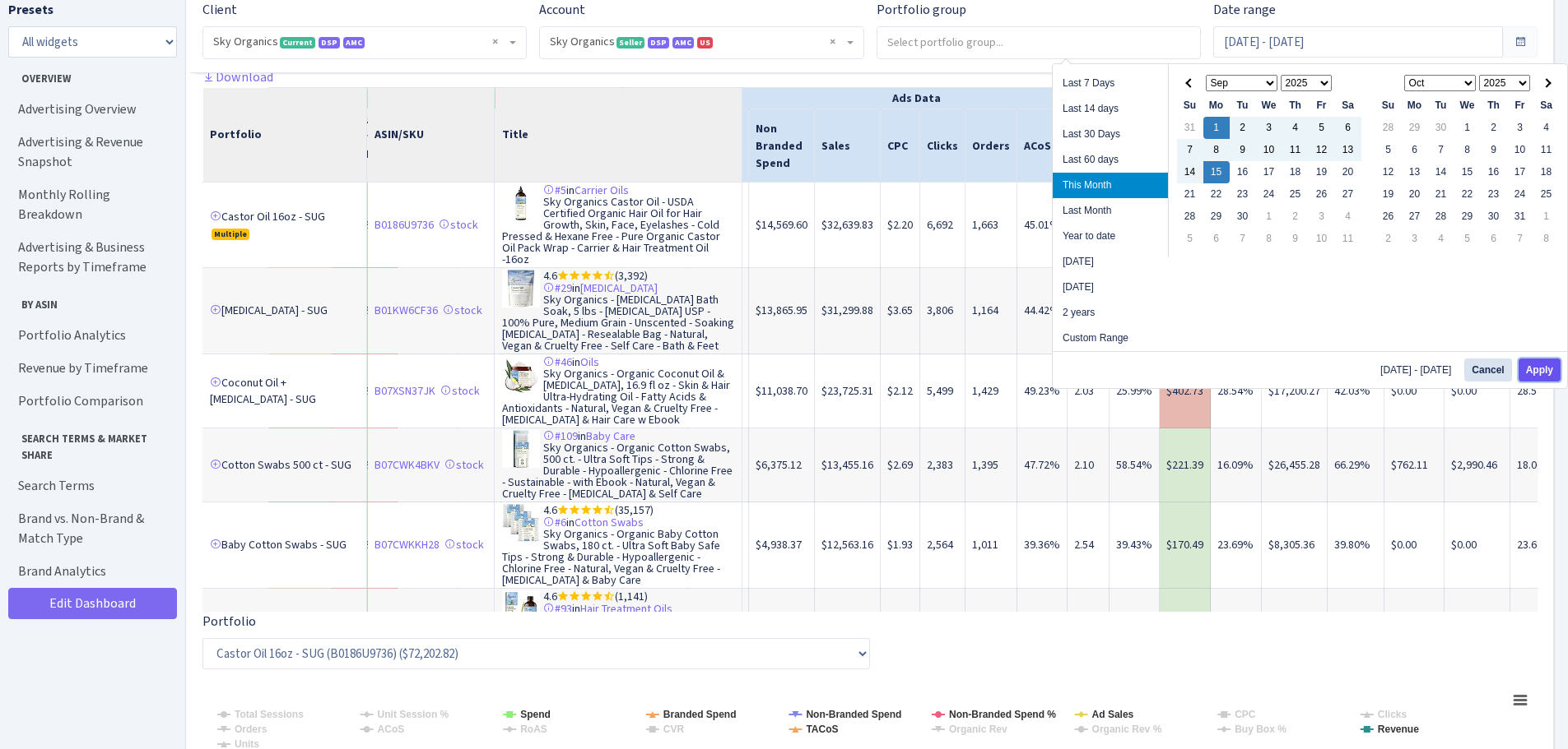
click at [1546, 366] on button "Apply" at bounding box center [1540, 369] width 42 height 23
type input "[DATE] - [DATE]"
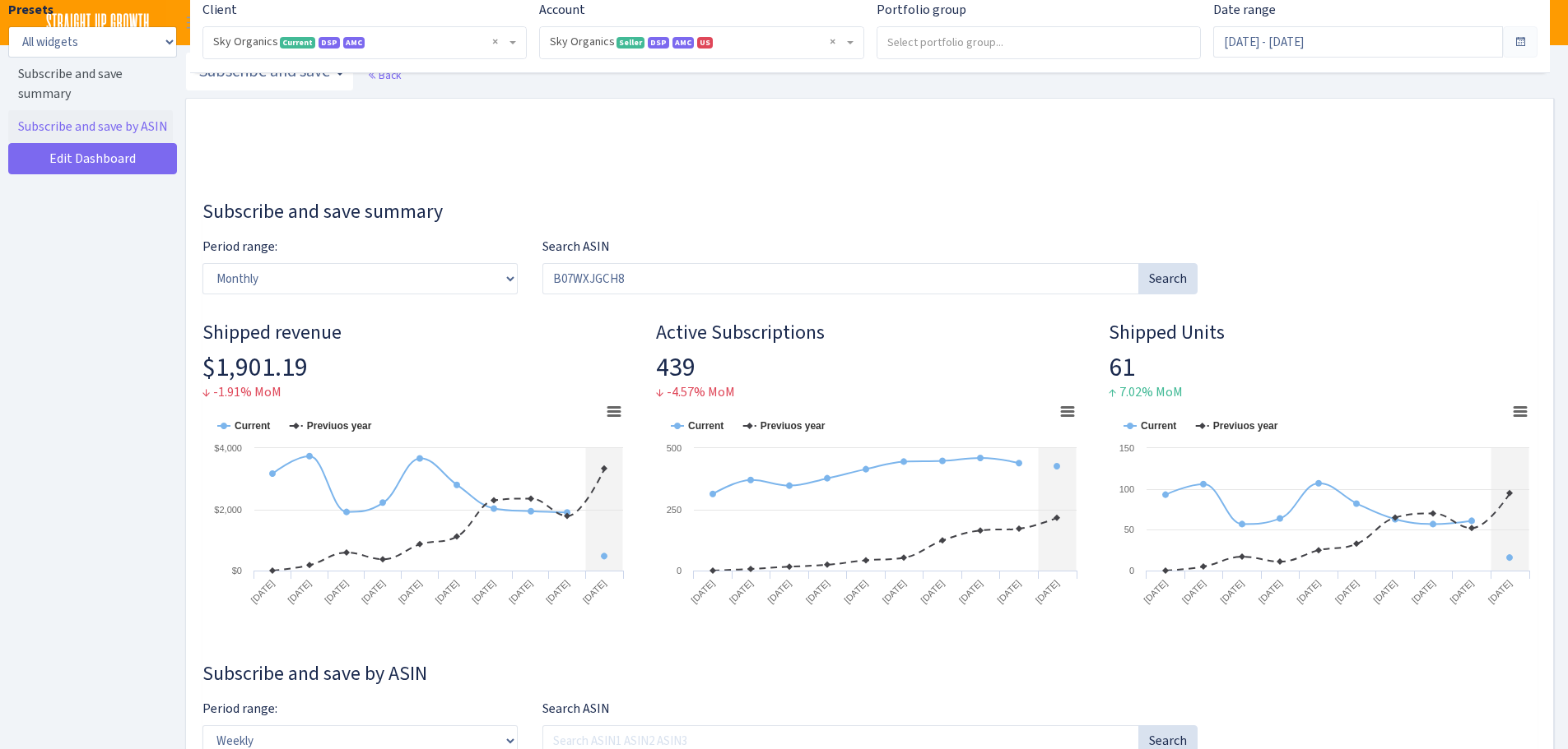
select select "[CREDIT_CARD_NUMBER]"
select select "monthly"
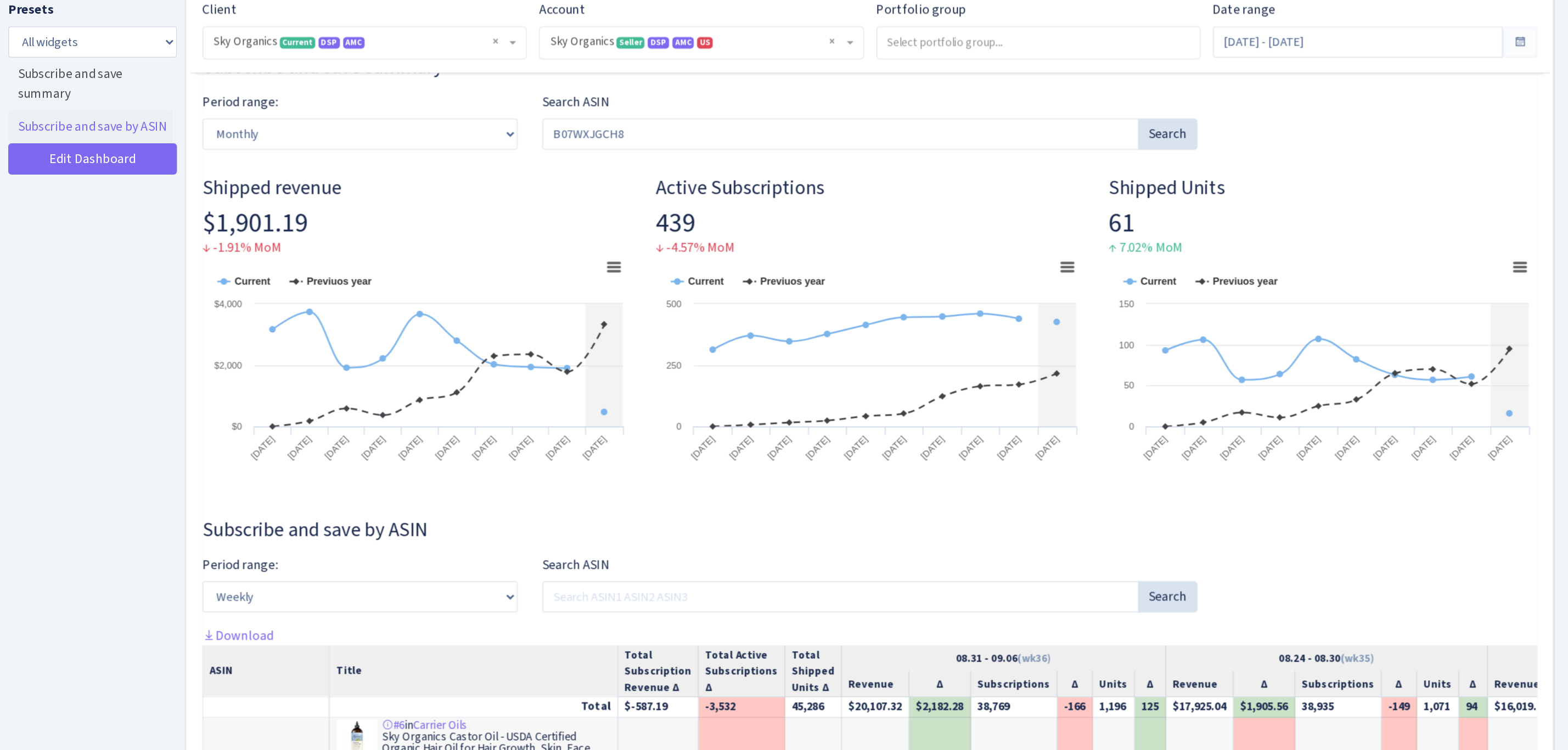
scroll to position [96, 0]
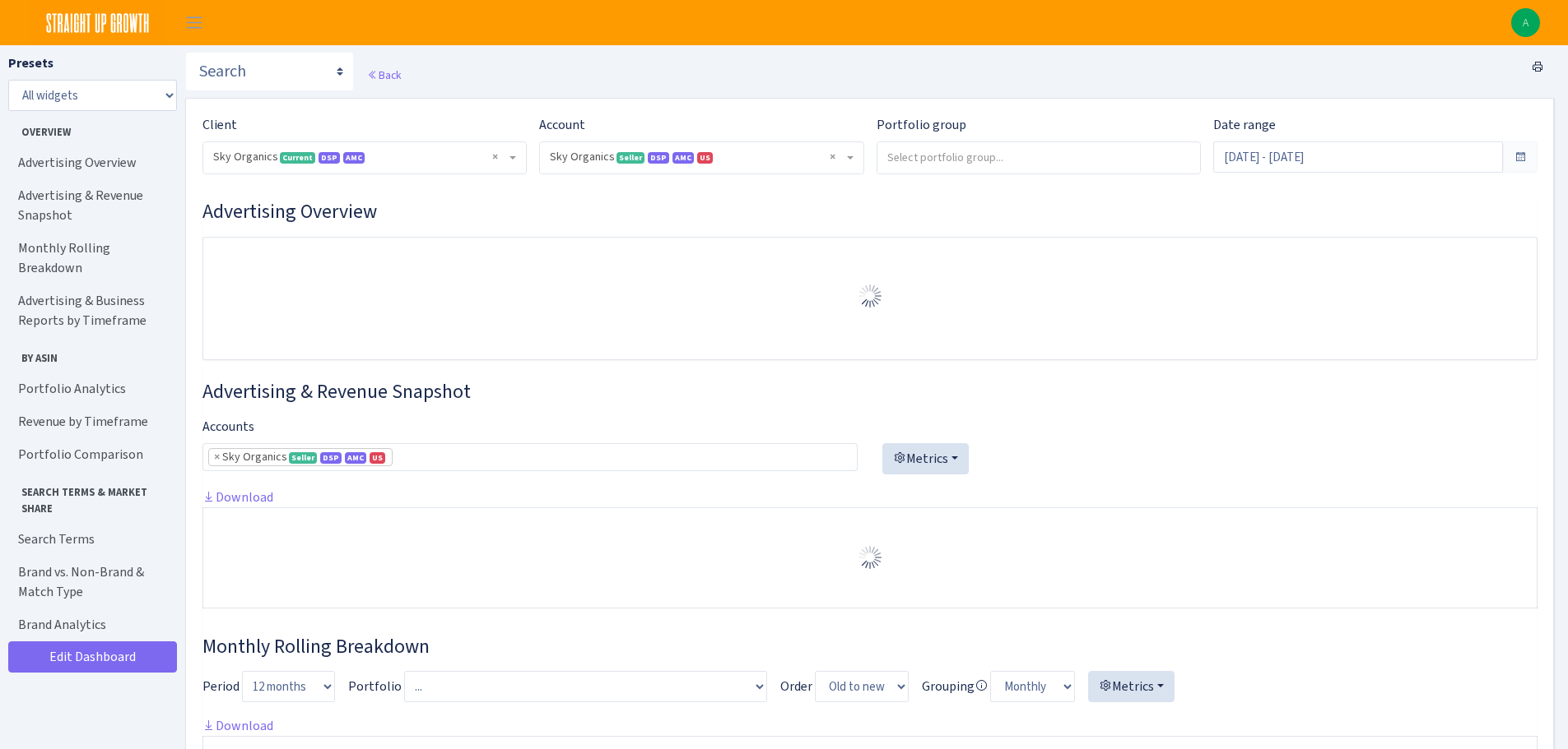
select select "[CREDIT_CARD_NUMBER]"
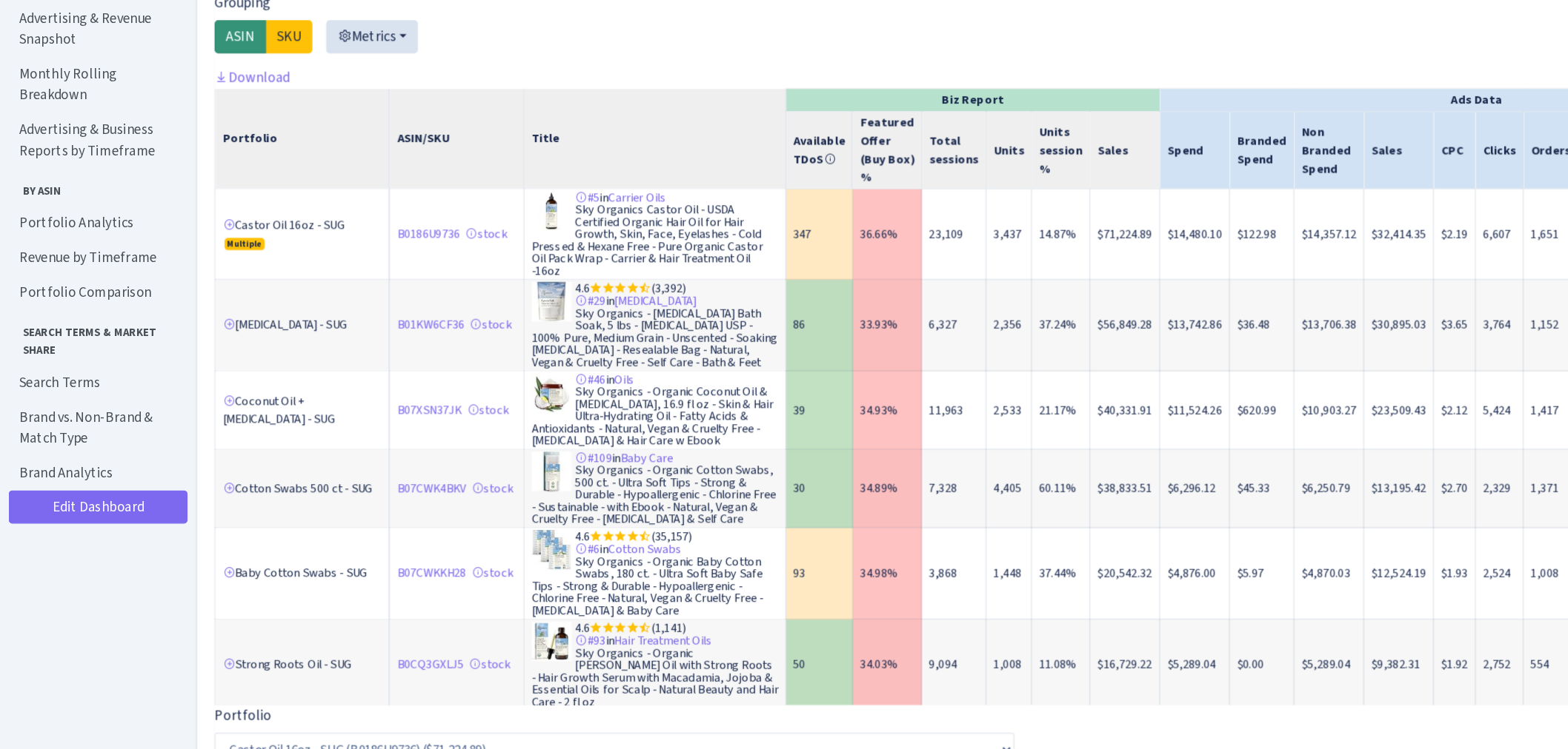
scroll to position [1653, 0]
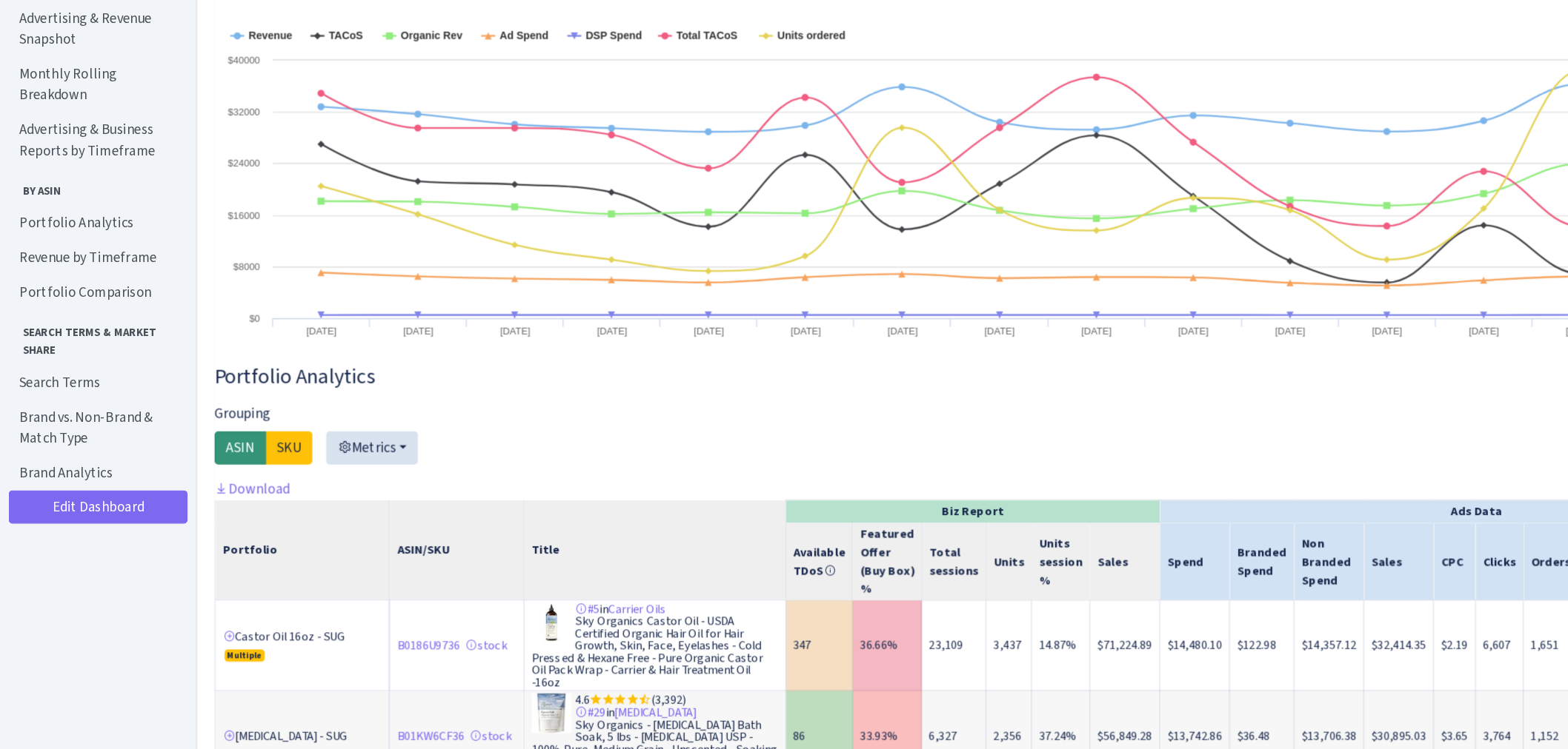
drag, startPoint x: 919, startPoint y: 711, endPoint x: 966, endPoint y: 704, distance: 47.5
click at [966, 673] on td "$71,224.89" at bounding box center [956, 661] width 59 height 77
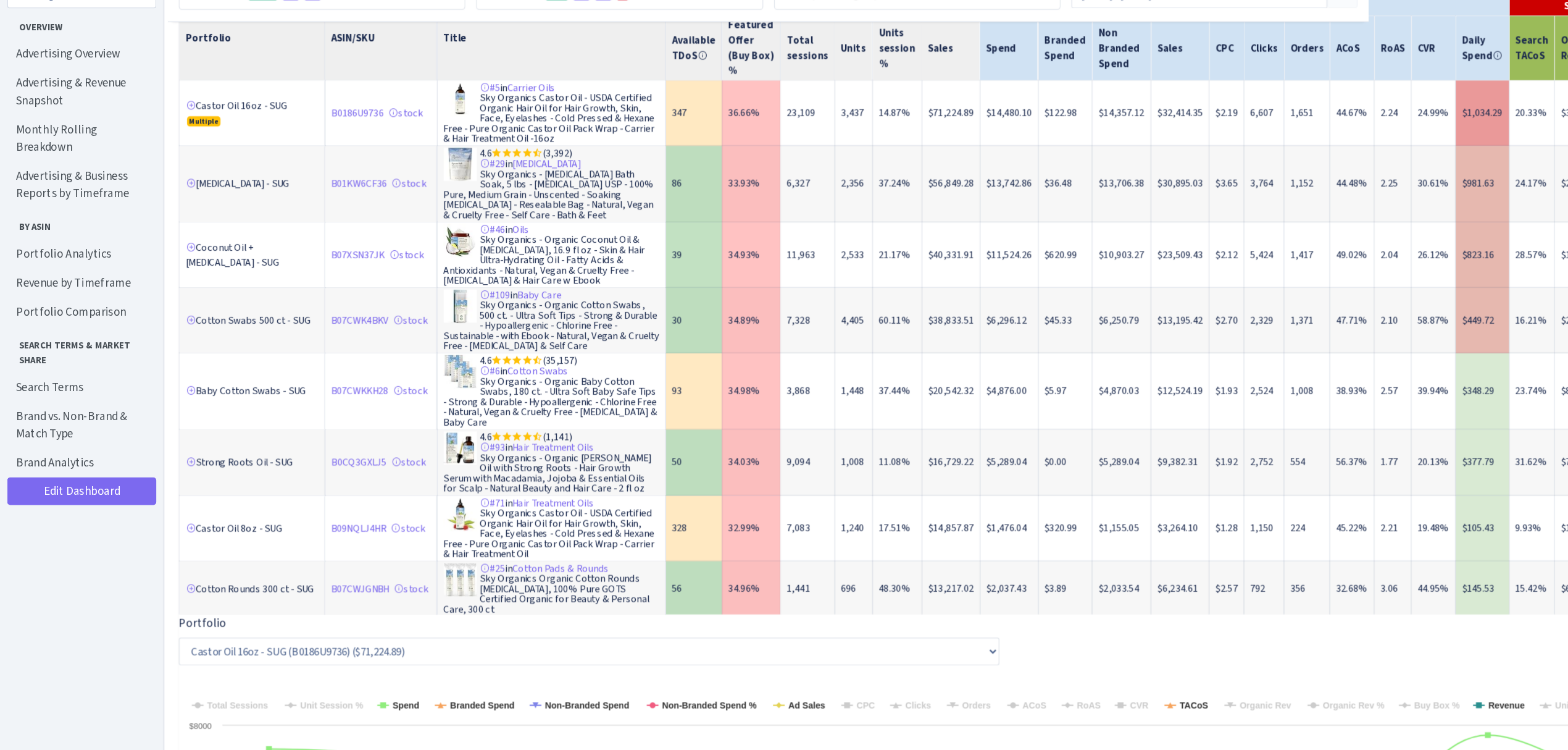
scroll to position [0, 0]
drag, startPoint x: 1113, startPoint y: 29, endPoint x: 930, endPoint y: 607, distance: 606.3
click at [930, 562] on div "Portfolio Analytics Grouping ASIN SKU Metrics Available TDoS Featured Offer (Bu…" at bounding box center [848, 536] width 1393 height 1197
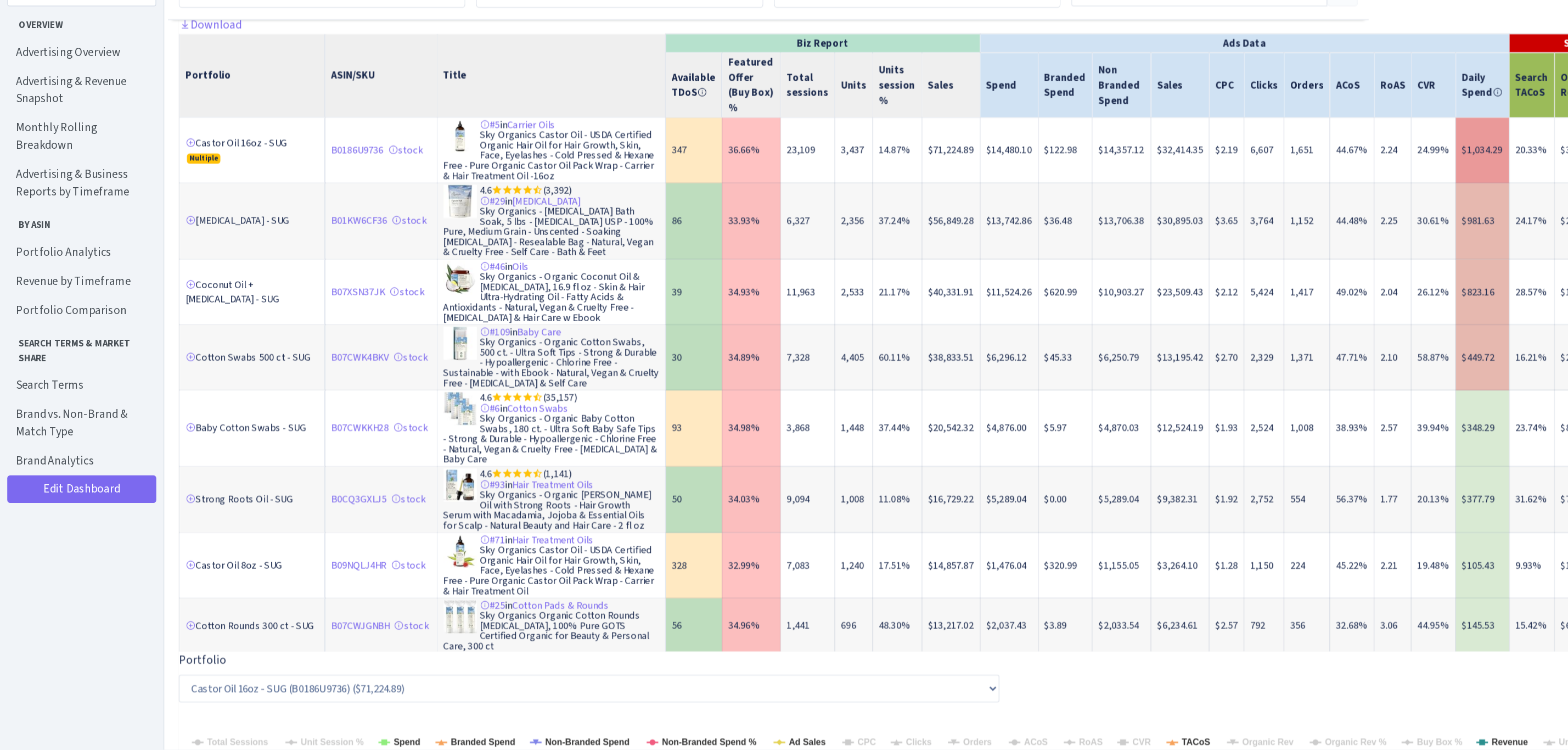
scroll to position [1556, 0]
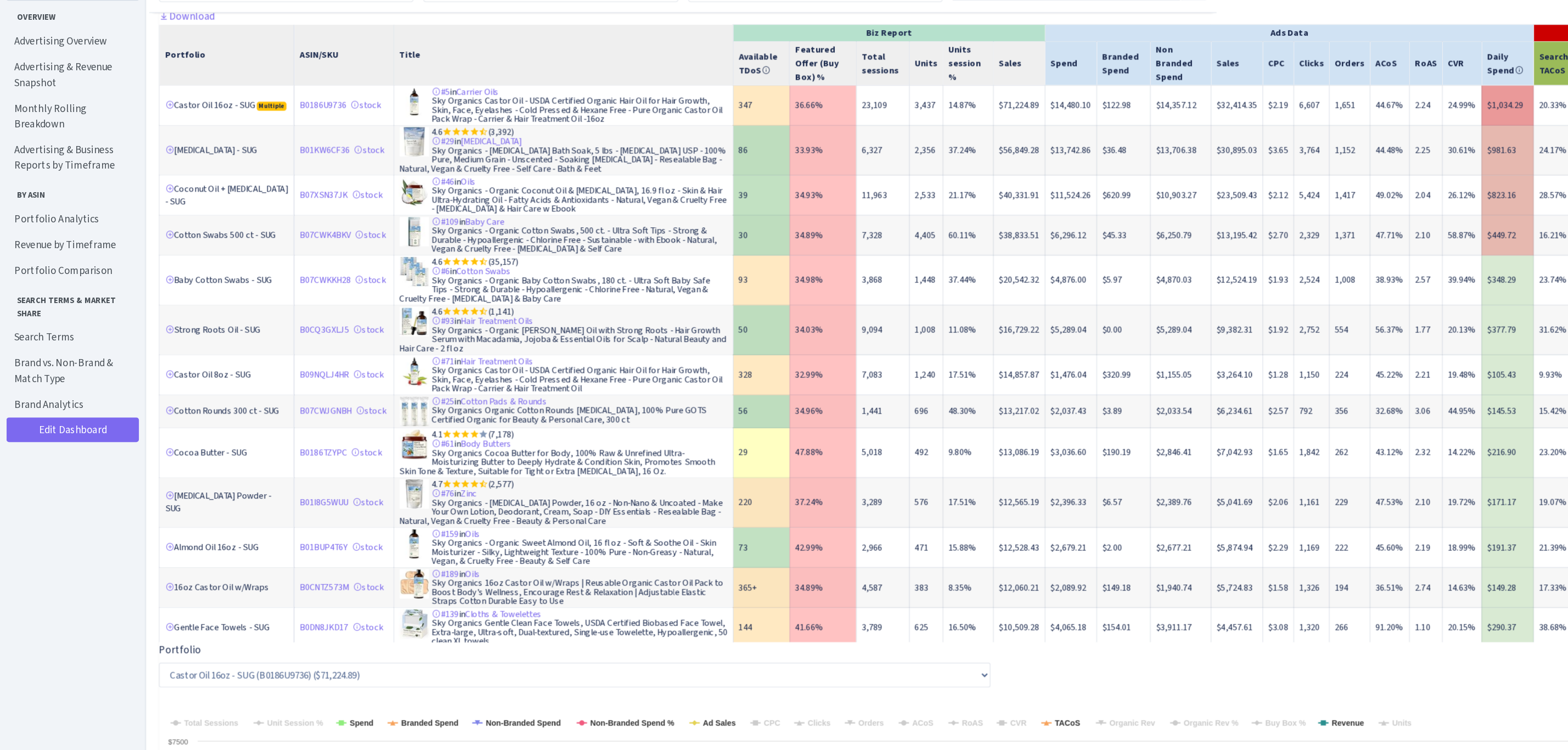
drag, startPoint x: 1143, startPoint y: 37, endPoint x: 907, endPoint y: 608, distance: 617.8
click at [907, 499] on div "Portfolio Analytics Grouping ASIN SKU Metrics Available TDoS Featured Offer (Bu…" at bounding box center [841, 534] width 1413 height 1123
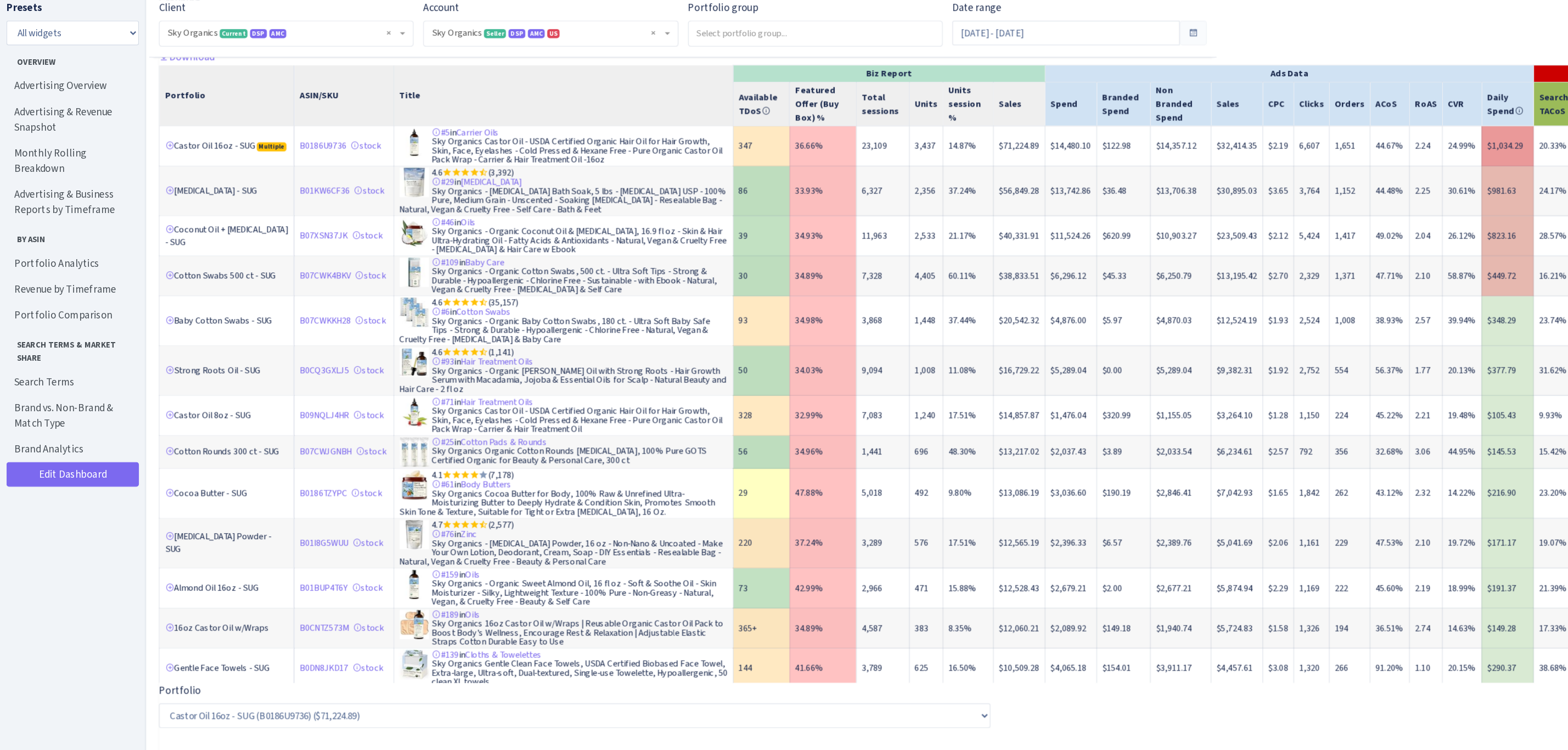
scroll to position [1542, 0]
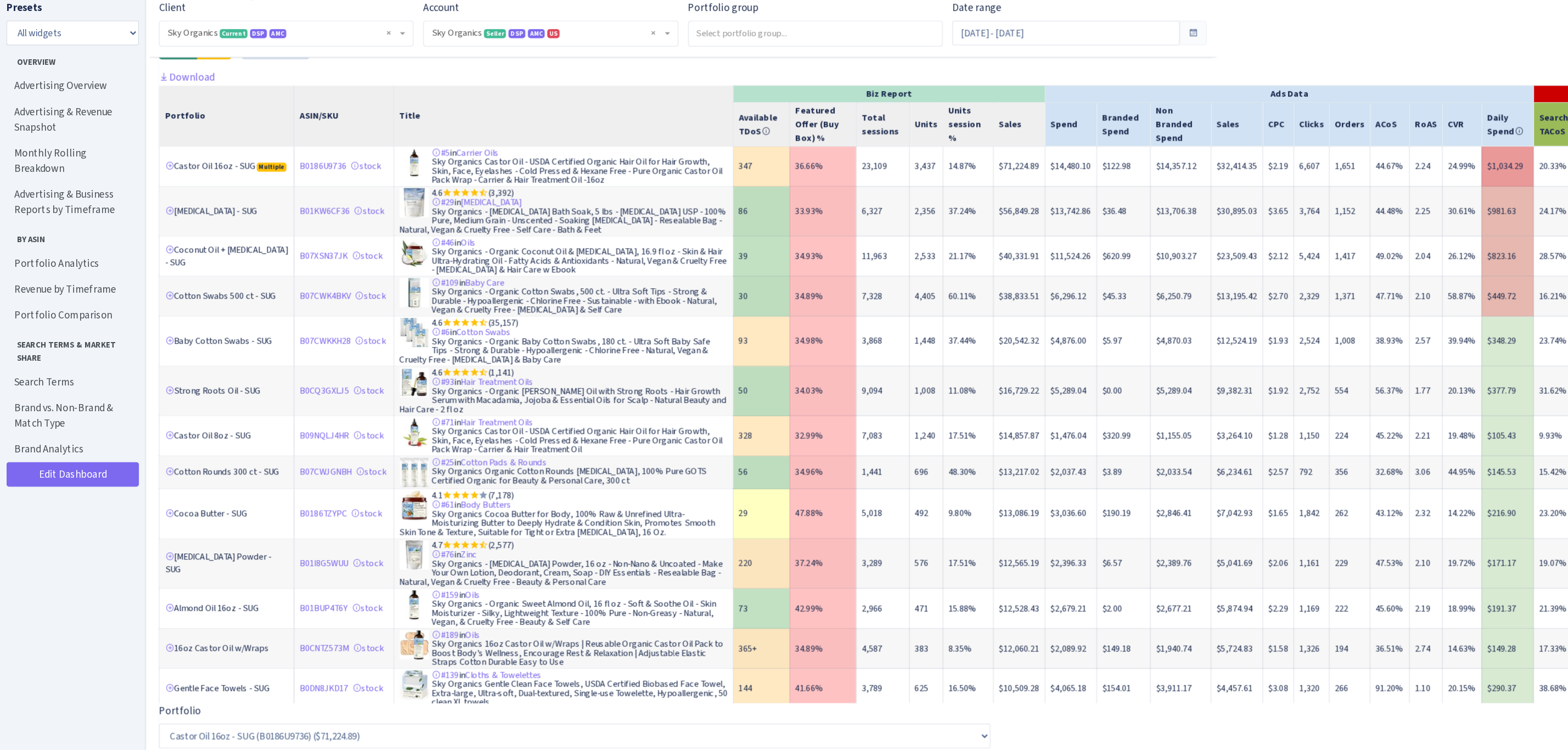
click at [965, 59] on div at bounding box center [841, 36] width 1413 height 47
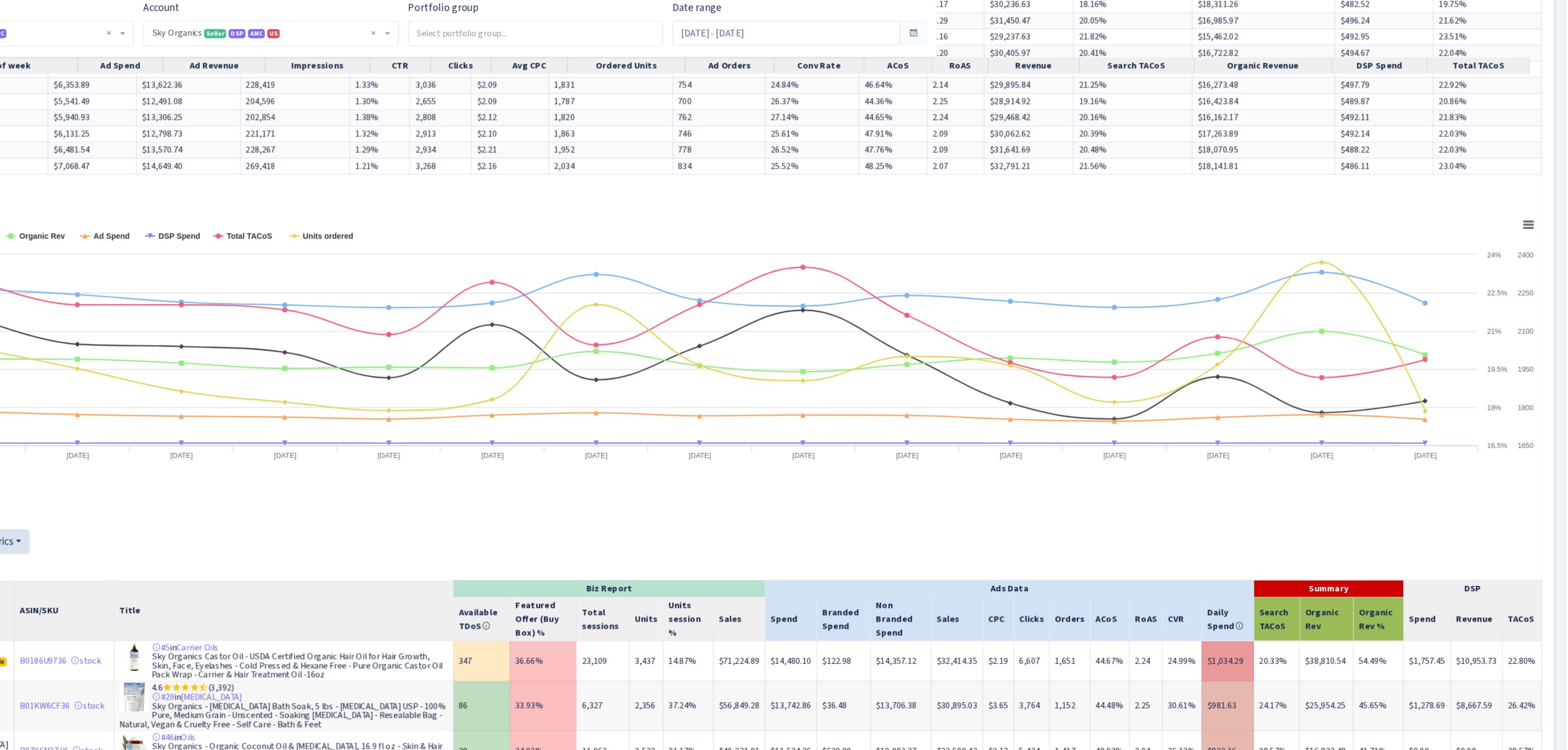
scroll to position [0, 0]
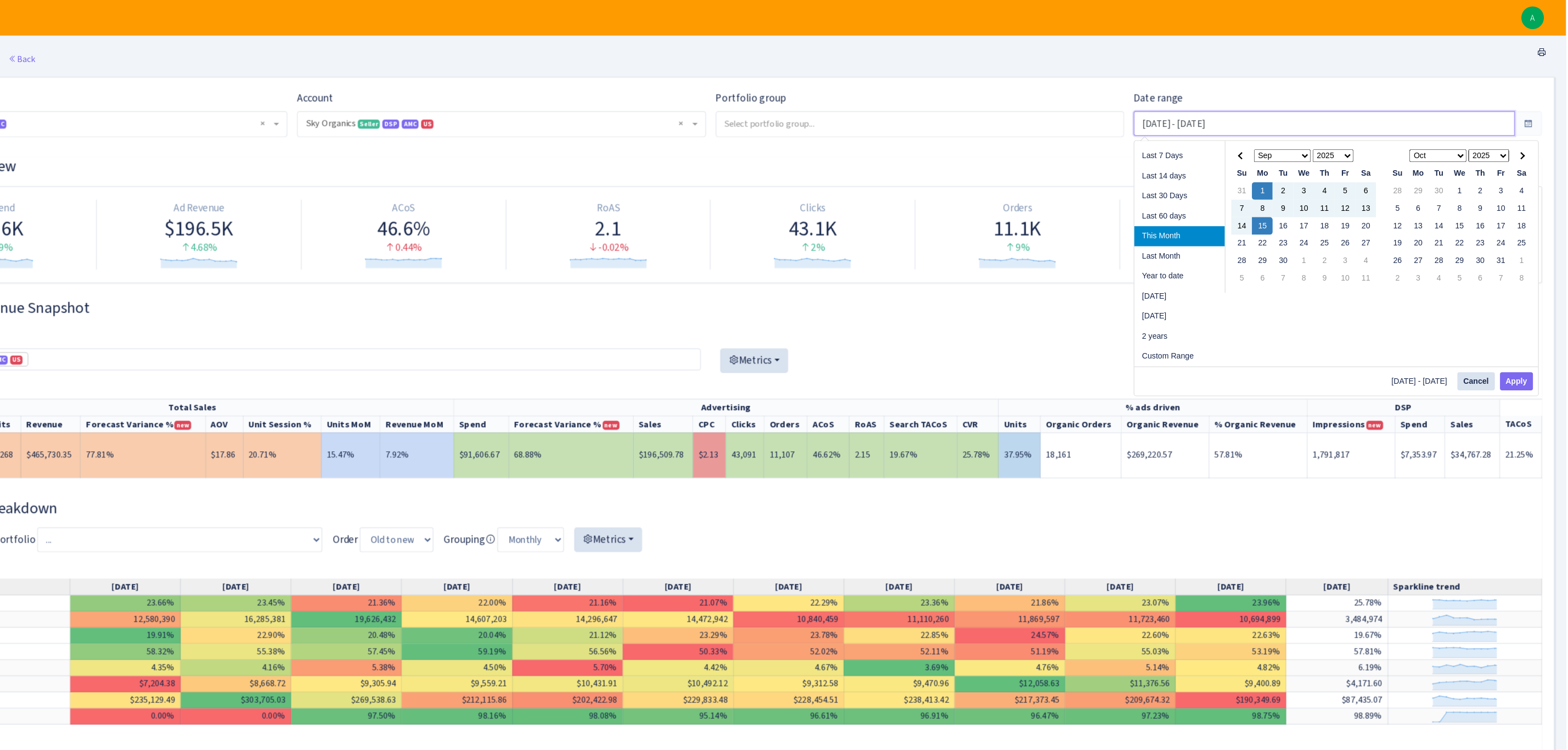
click at [1045, 103] on input "Sep 1, 2025 - Sep 15, 2025" at bounding box center [1363, 105] width 324 height 21
click at [1045, 136] on th at bounding box center [1292, 133] width 18 height 15
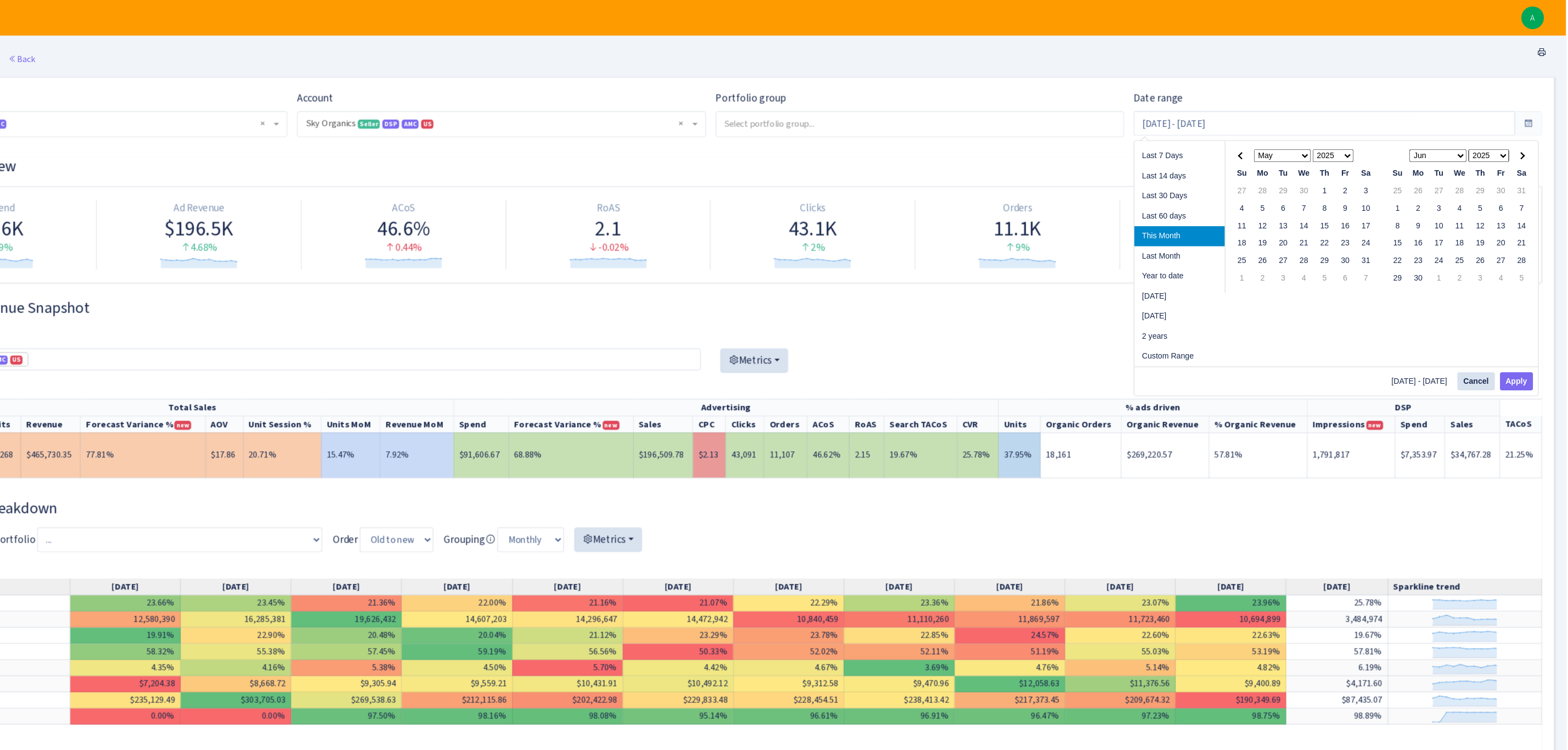
click at [1045, 136] on th at bounding box center [1292, 133] width 18 height 15
click at [1045, 129] on th at bounding box center [1530, 133] width 18 height 15
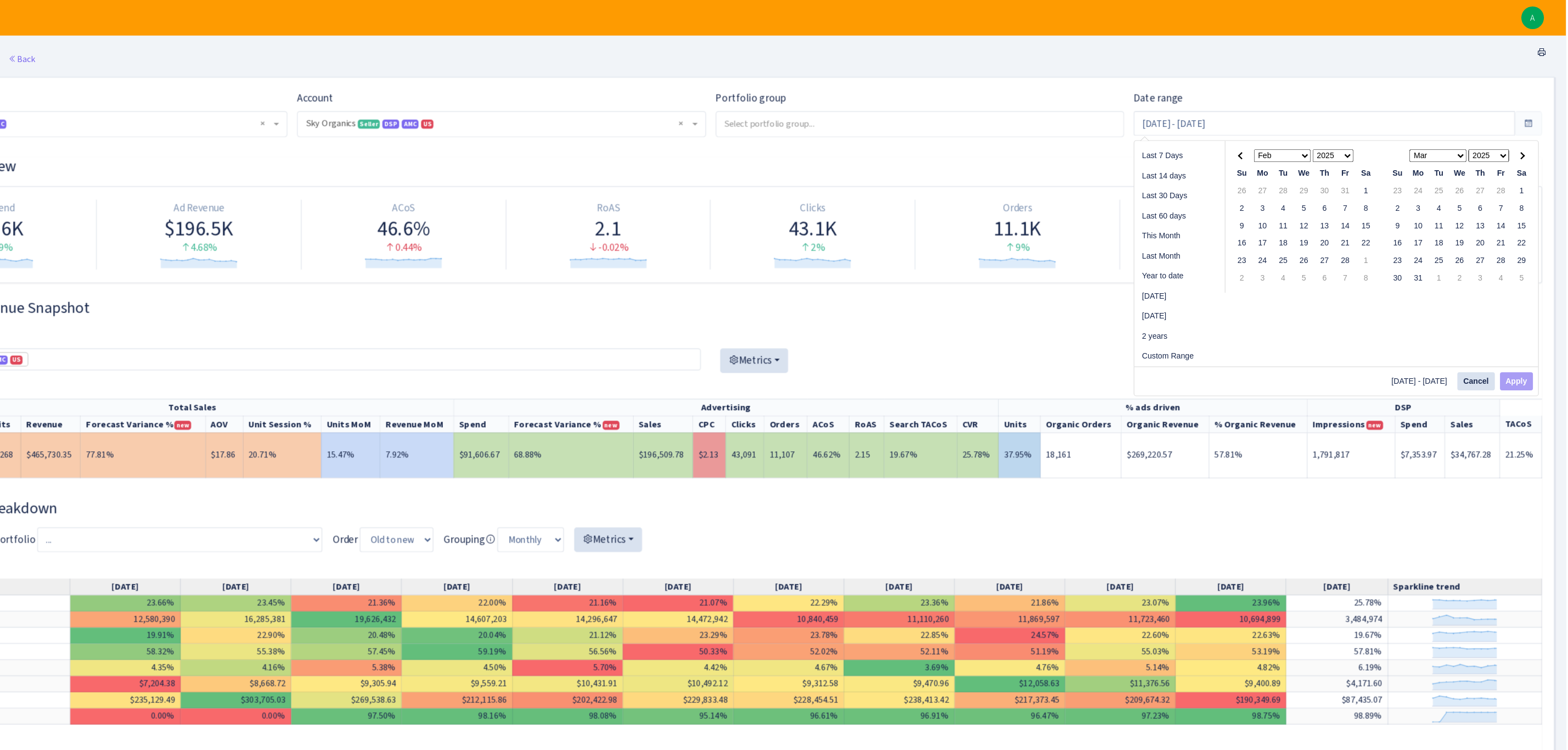
click at [1045, 129] on th at bounding box center [1530, 133] width 18 height 15
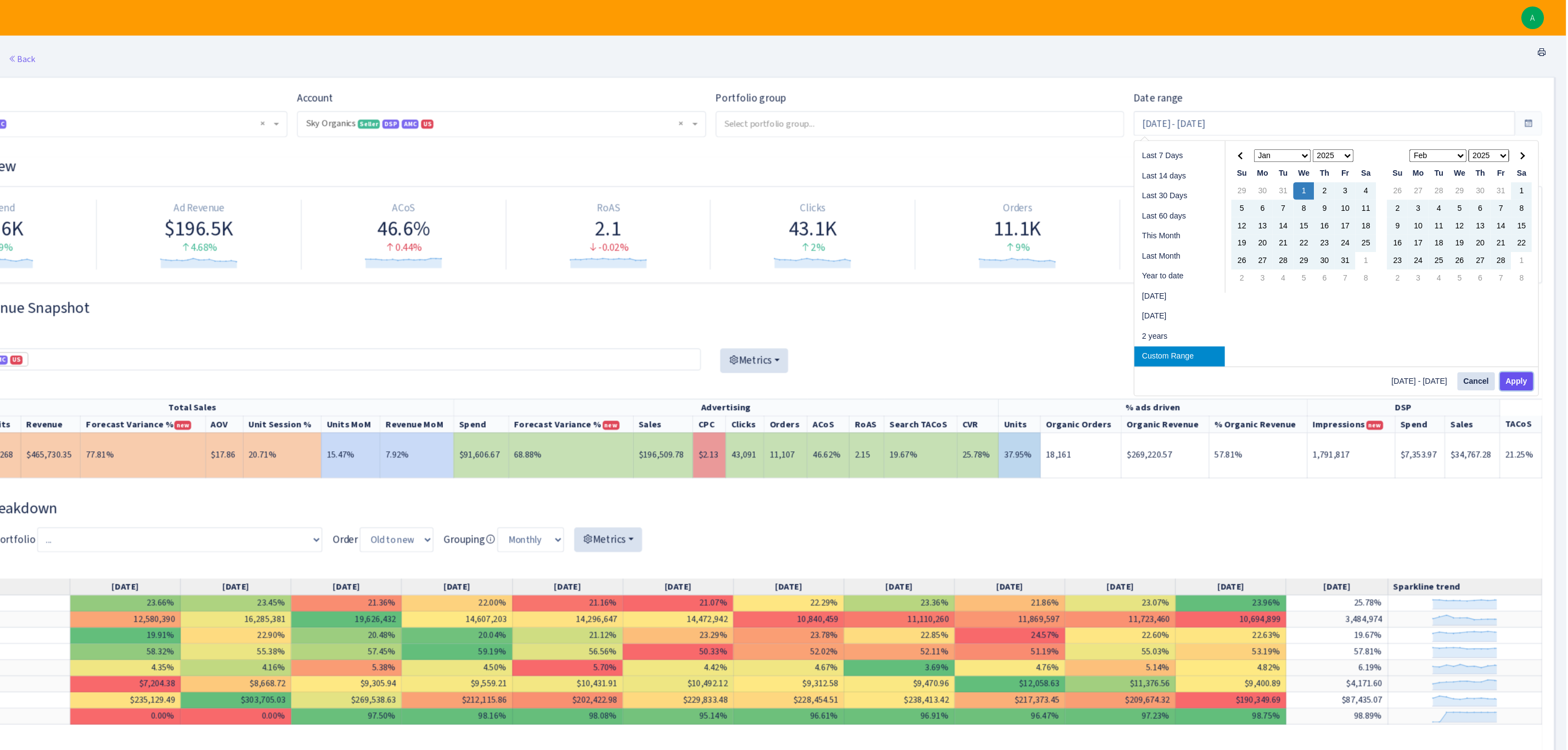
click at [1045, 321] on button "Apply" at bounding box center [1526, 323] width 28 height 15
type input "Jan 1, 2025 - Sep 30, 2025"
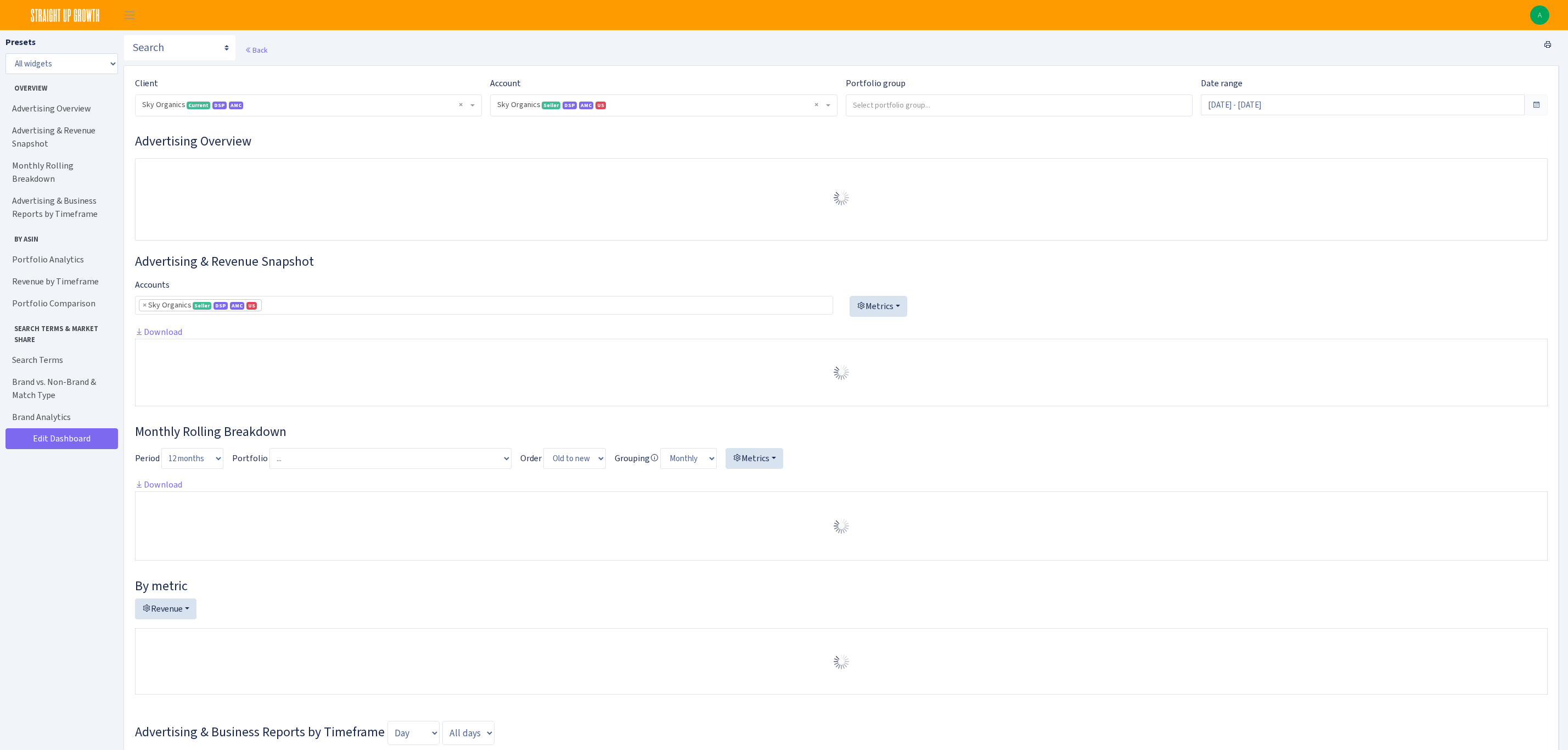
select select "[CREDIT_CARD_NUMBER]"
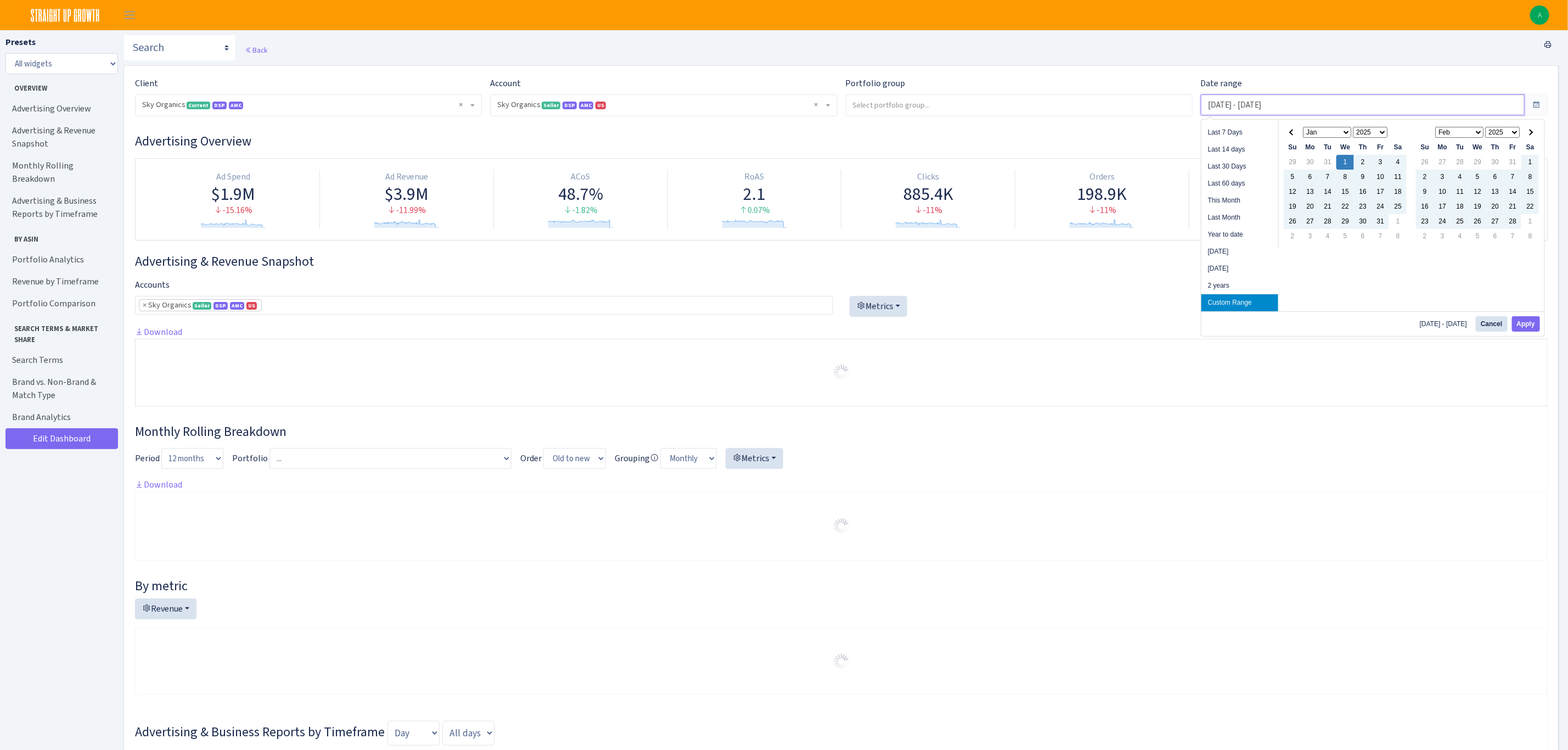
click at [1269, 111] on input "[DATE] - [DATE]" at bounding box center [1363, 105] width 324 height 21
click at [1533, 136] on th at bounding box center [1530, 133] width 18 height 15
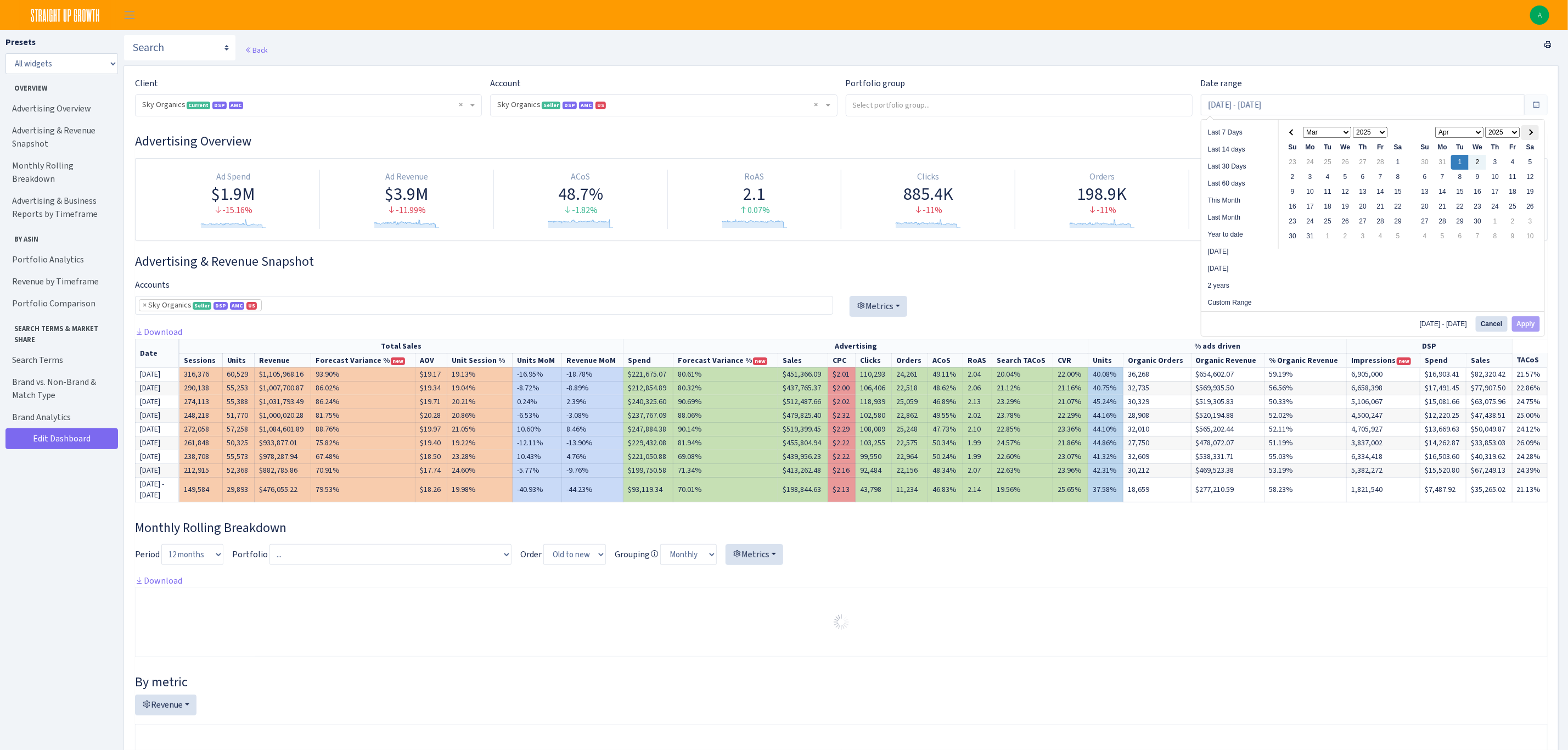
click at [1530, 131] on span at bounding box center [1530, 133] width 6 height 6
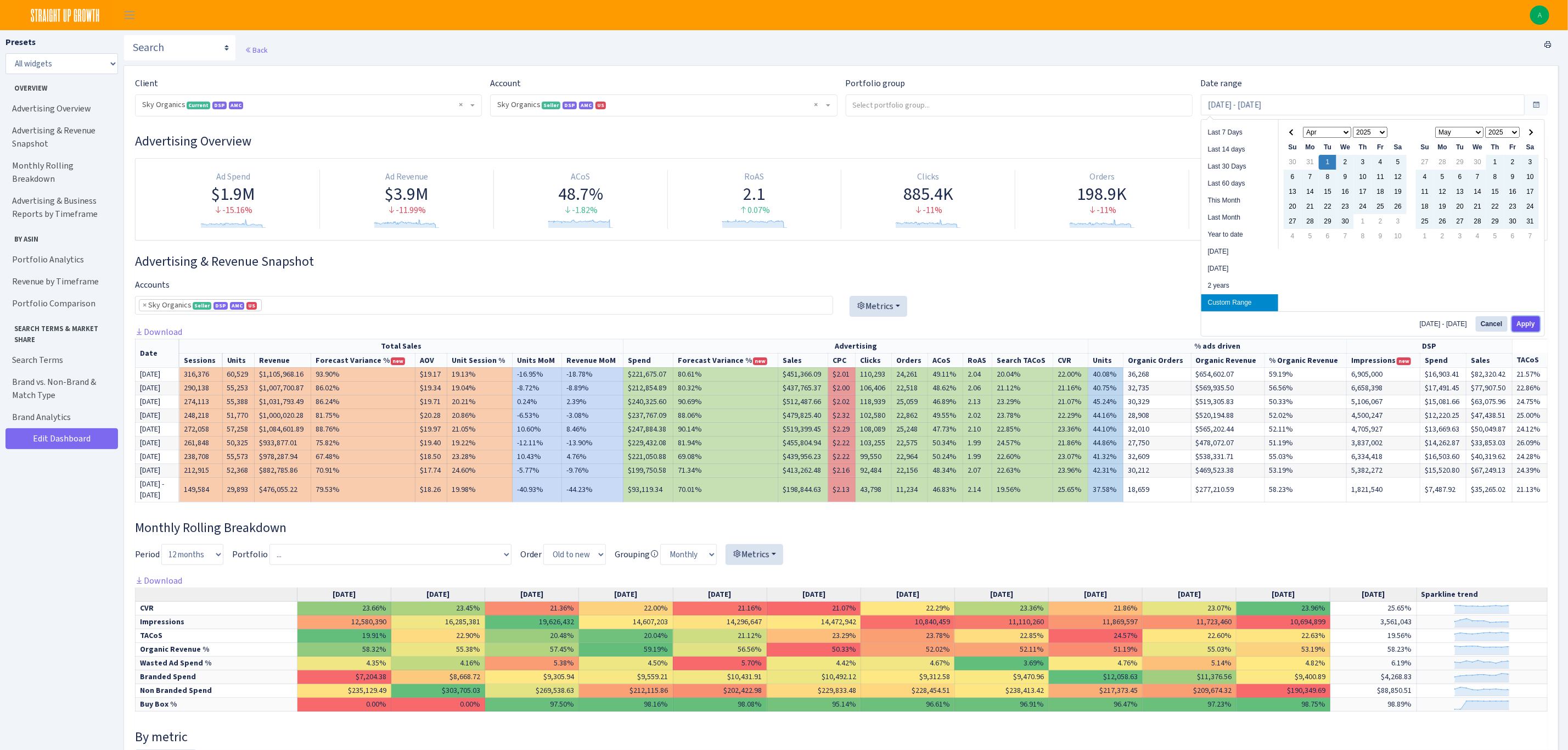
click at [1528, 318] on button "Apply" at bounding box center [1526, 323] width 28 height 15
type input "[DATE] - [DATE]"
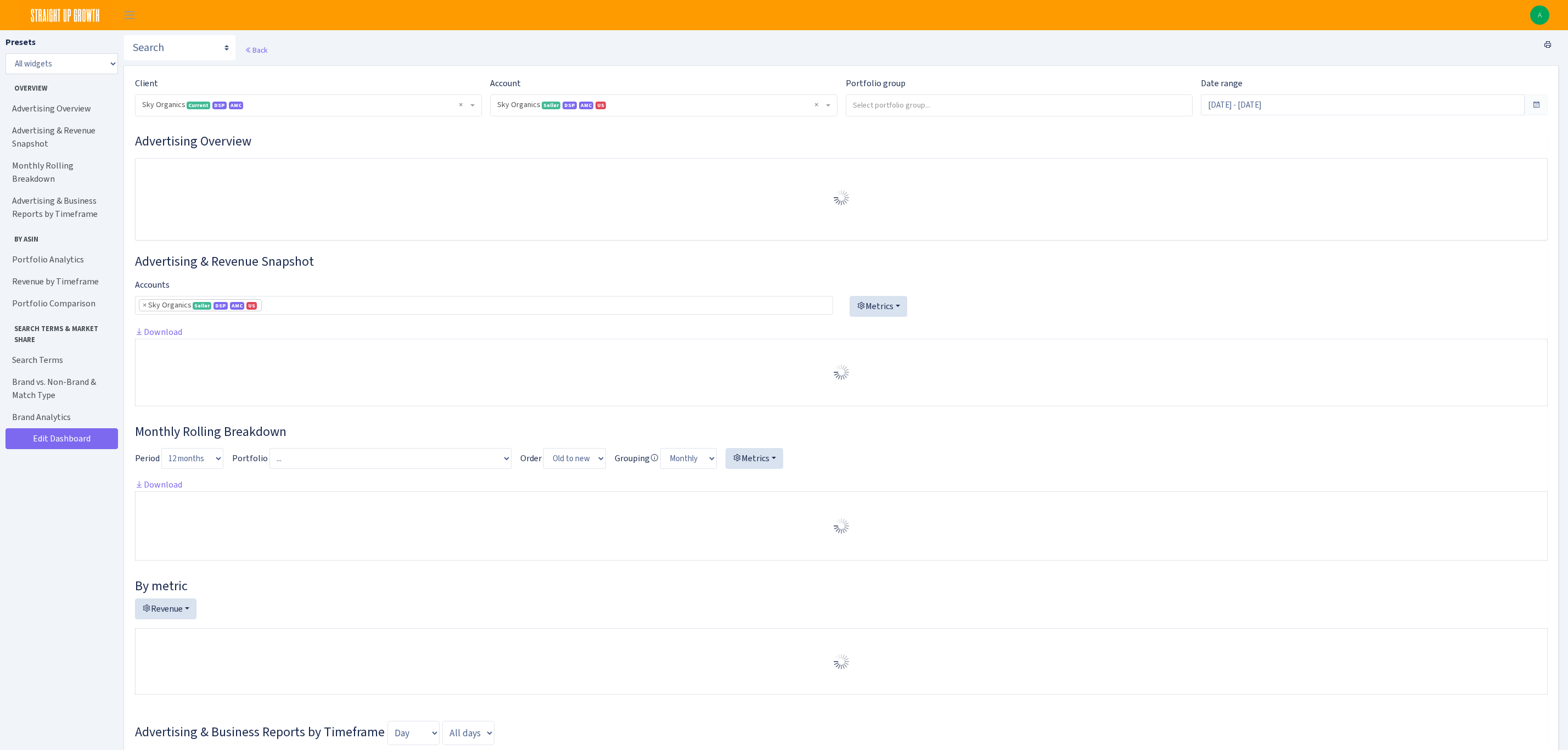
select select "[CREDIT_CARD_NUMBER]"
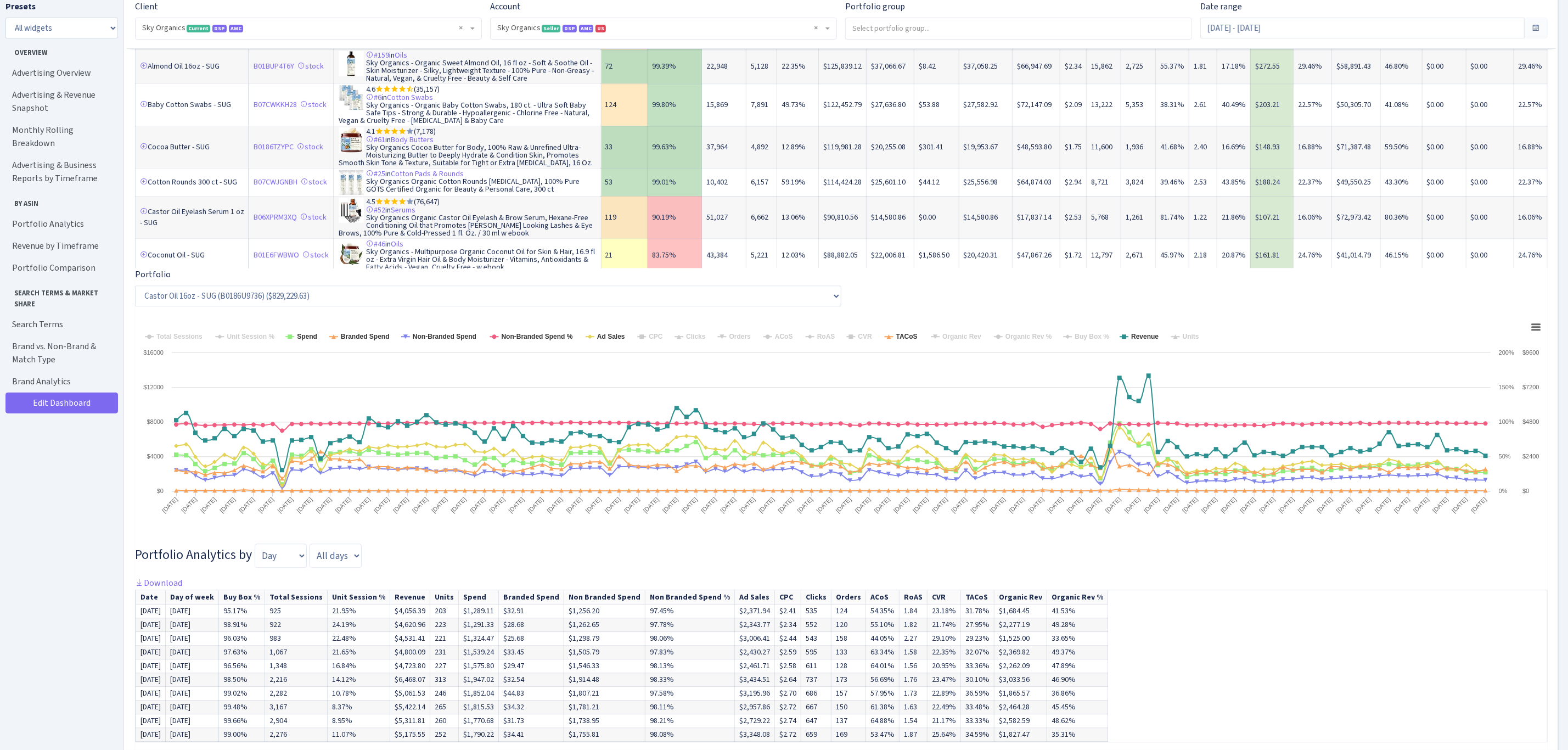
scroll to position [2054, 0]
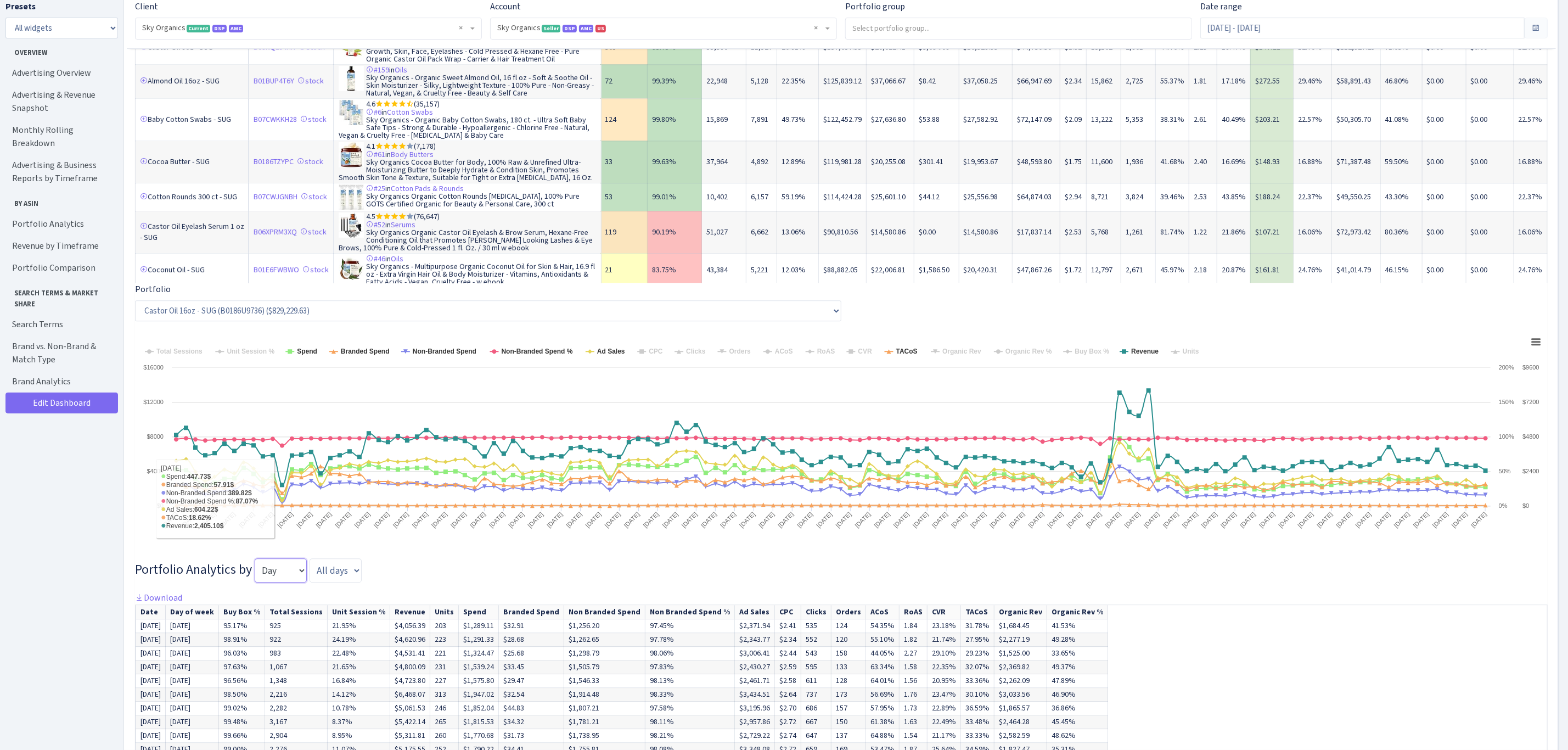
click at [270, 583] on select "Day Week Month Quarter" at bounding box center [281, 570] width 52 height 24
select select "month"
click at [254, 572] on select "Day Week Month Quarter" at bounding box center [281, 570] width 52 height 24
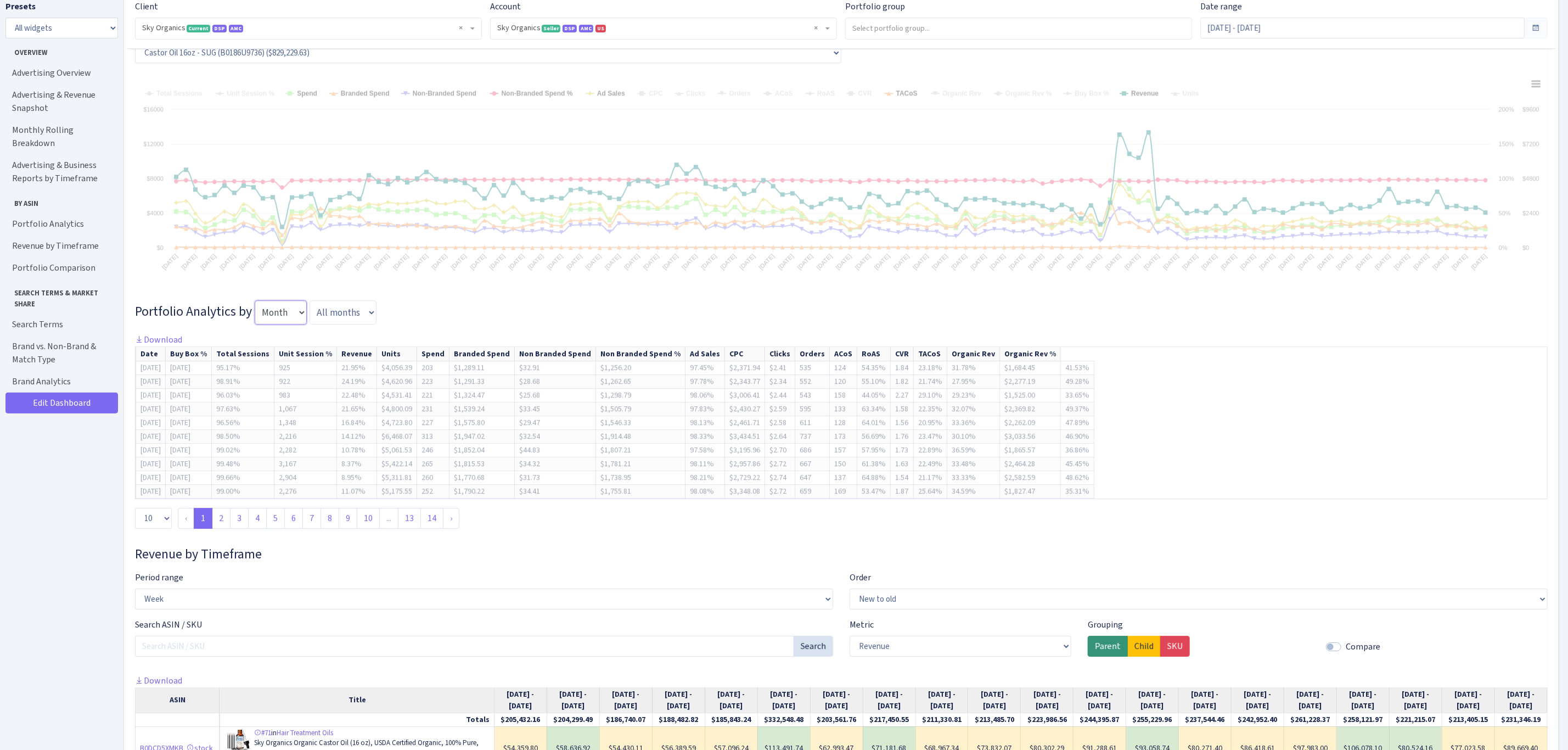
scroll to position [2334, 0]
